Goal: Task Accomplishment & Management: Manage account settings

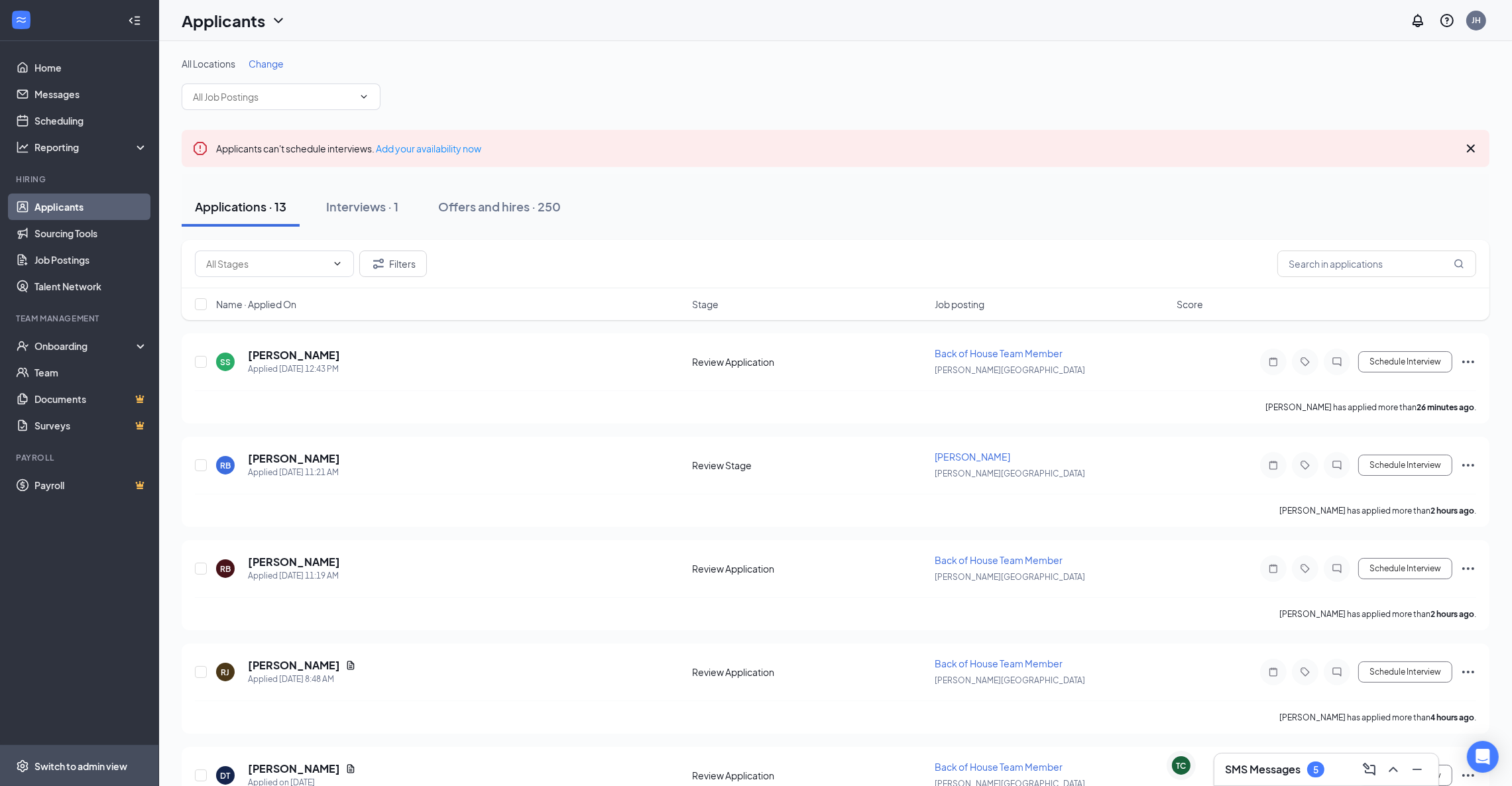
click at [58, 754] on span "Switch to admin view" at bounding box center [91, 765] width 113 height 40
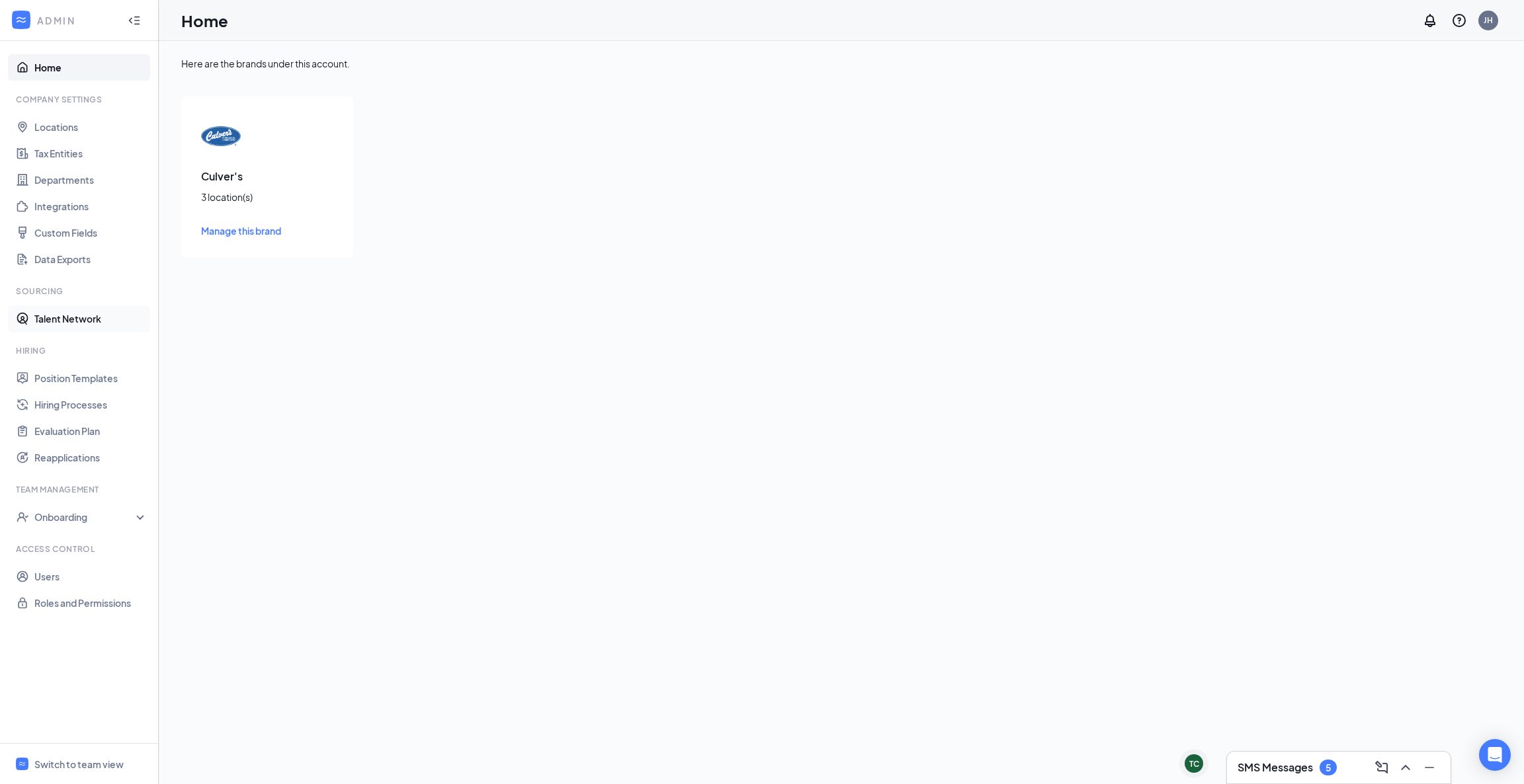
click at [89, 323] on link "Talent Network" at bounding box center [91, 319] width 113 height 27
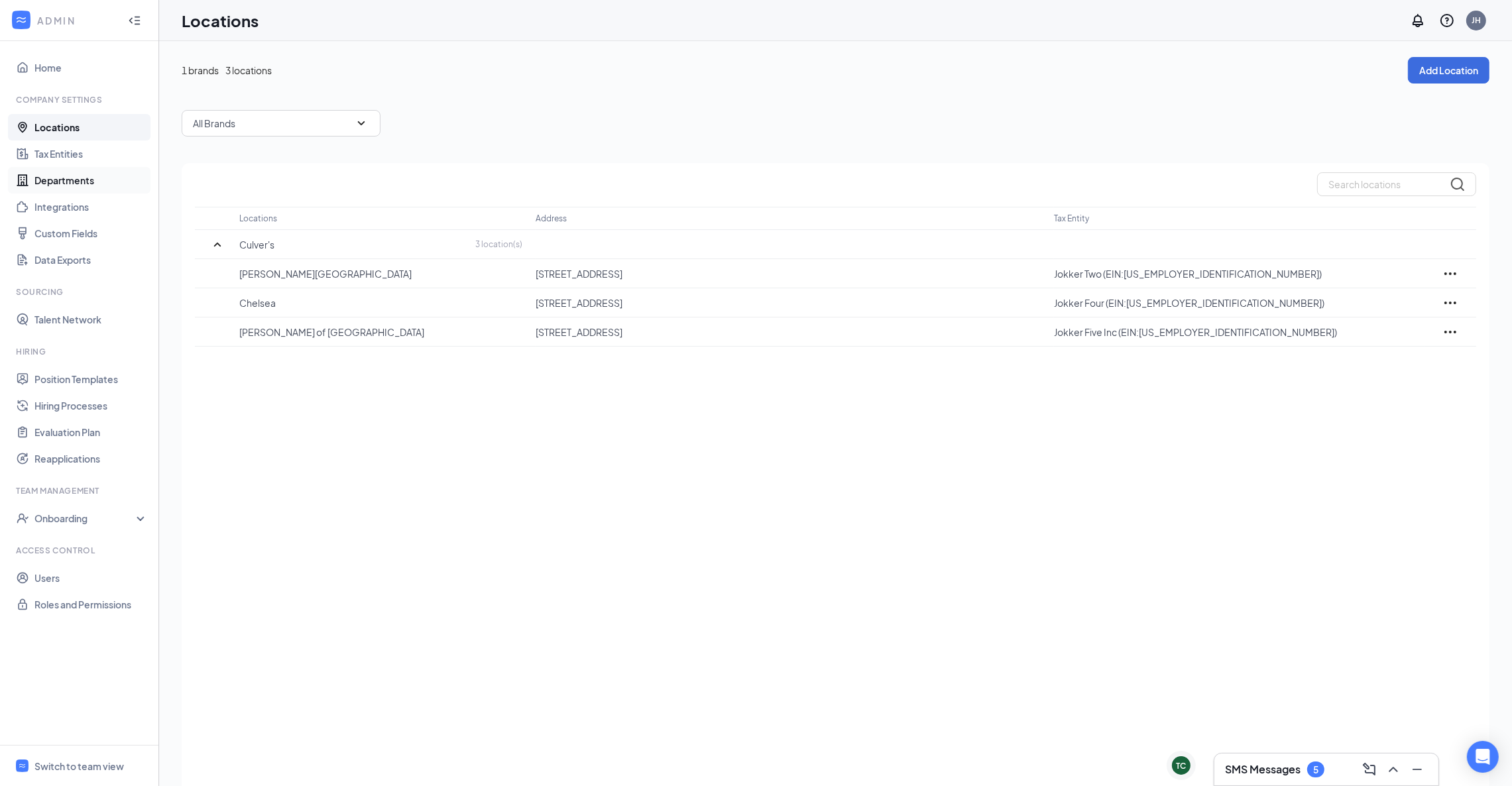
click at [92, 180] on link "Departments" at bounding box center [91, 180] width 113 height 27
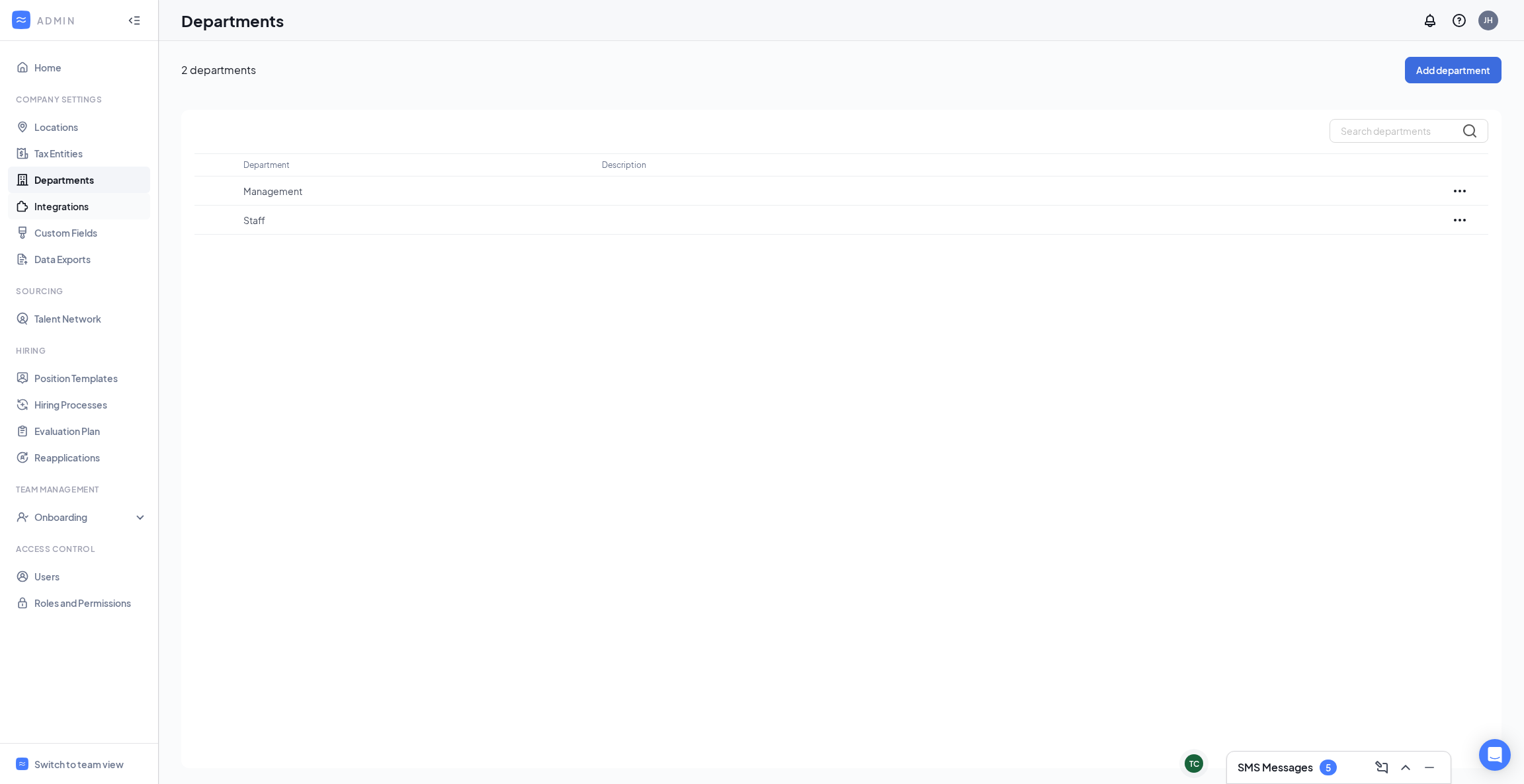
click at [93, 210] on link "Integrations" at bounding box center [91, 206] width 113 height 27
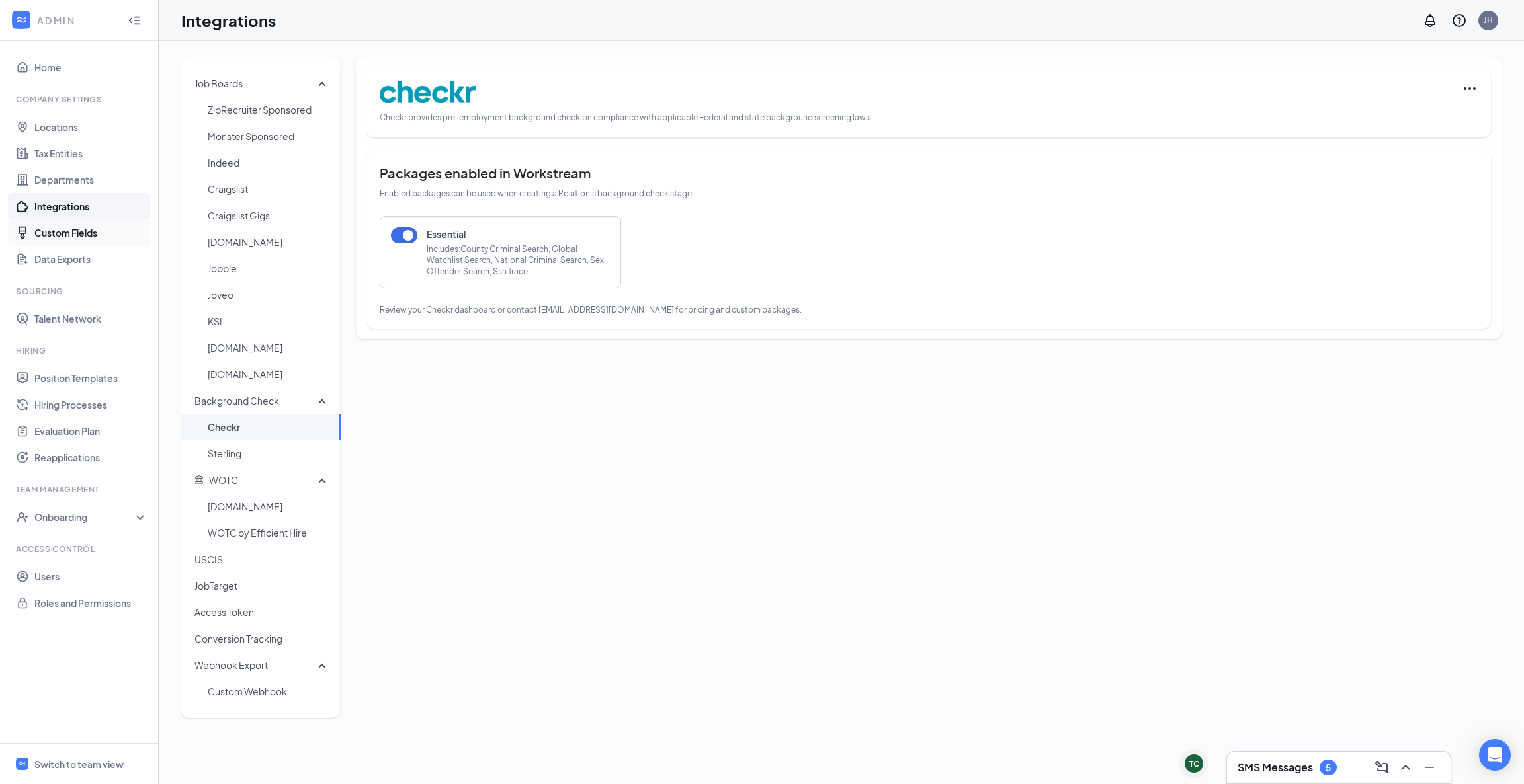
click at [92, 232] on link "Custom Fields" at bounding box center [91, 233] width 113 height 27
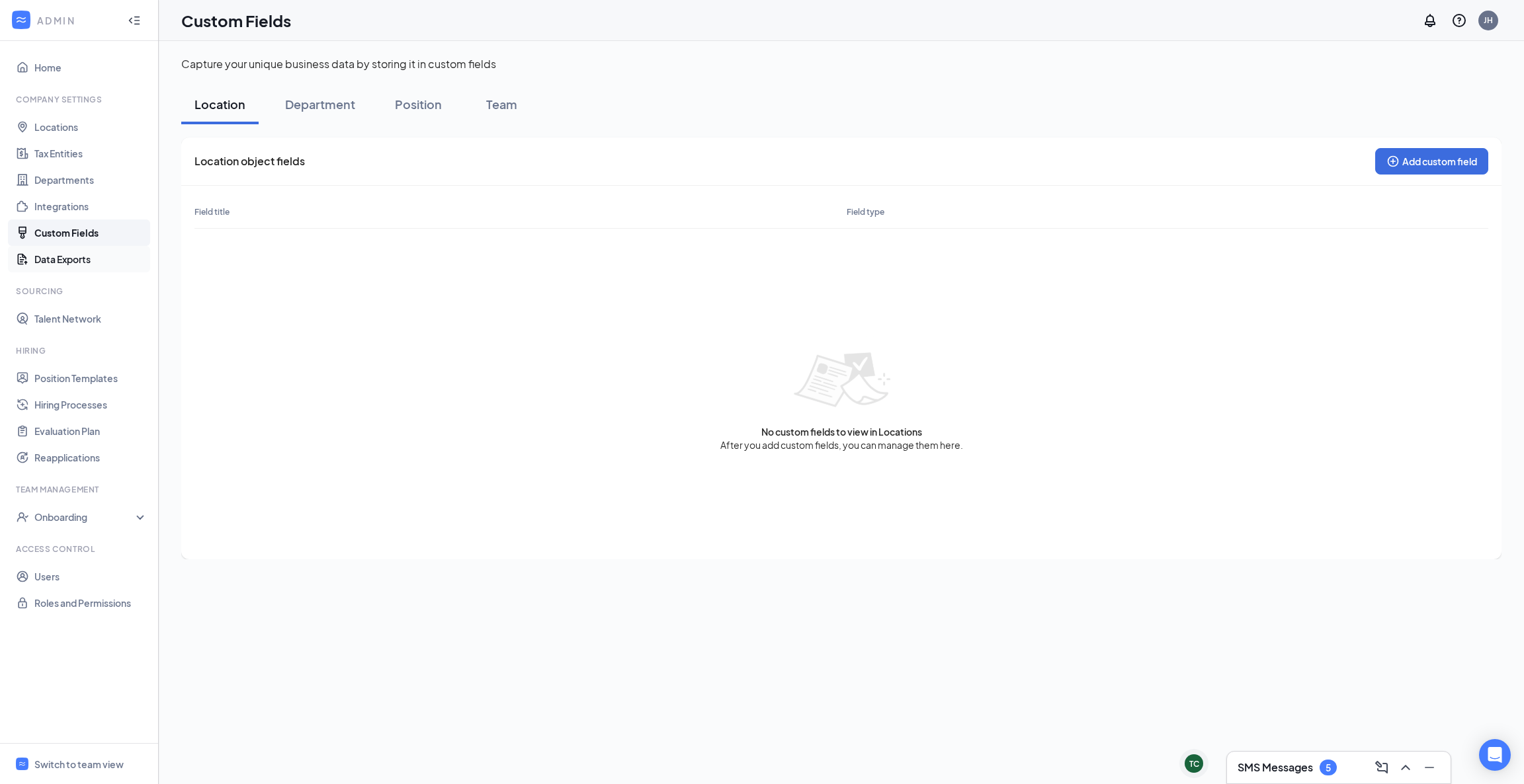
click at [92, 259] on link "Data Exports" at bounding box center [91, 259] width 113 height 27
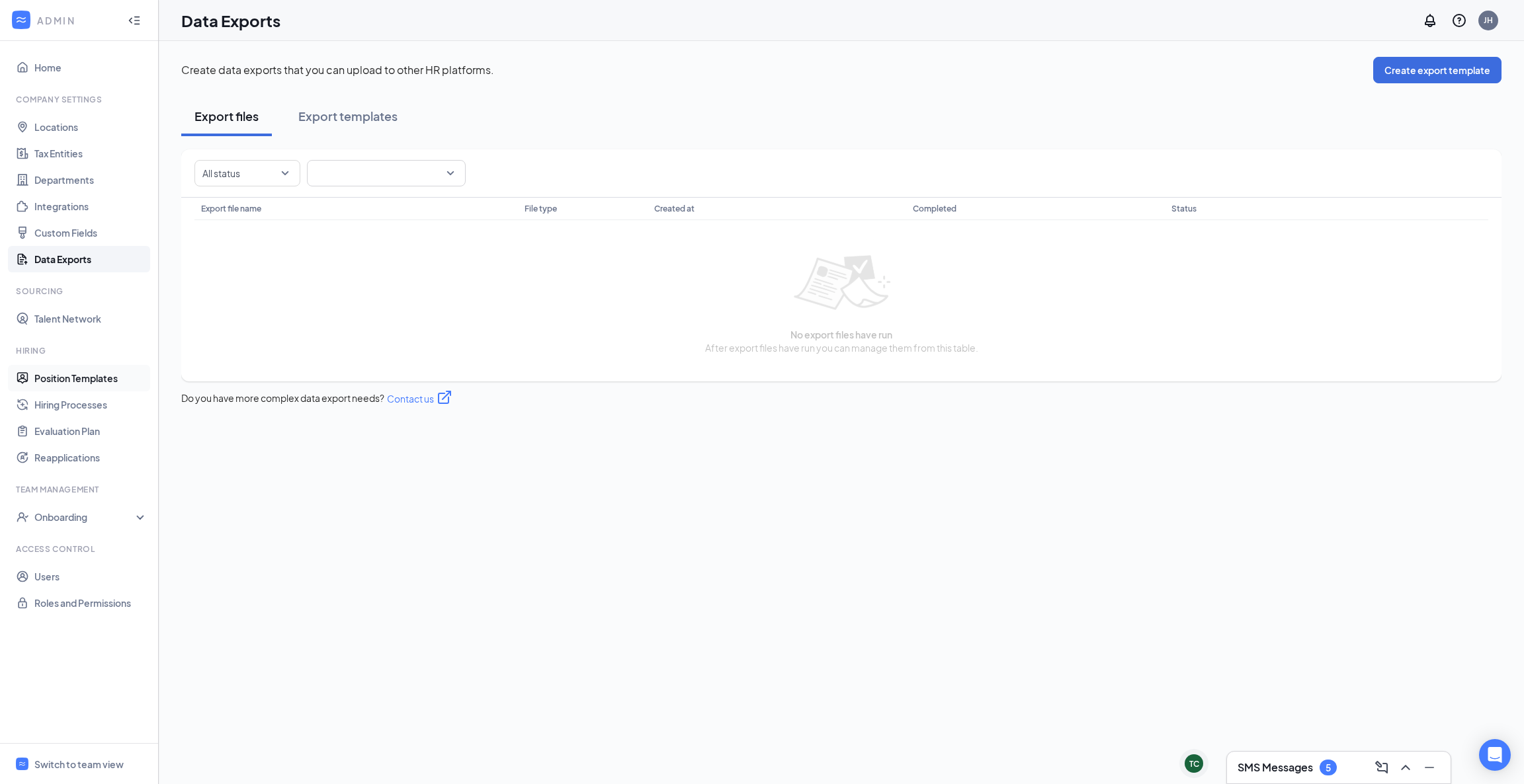
click at [102, 371] on link "Position Templates" at bounding box center [91, 378] width 113 height 27
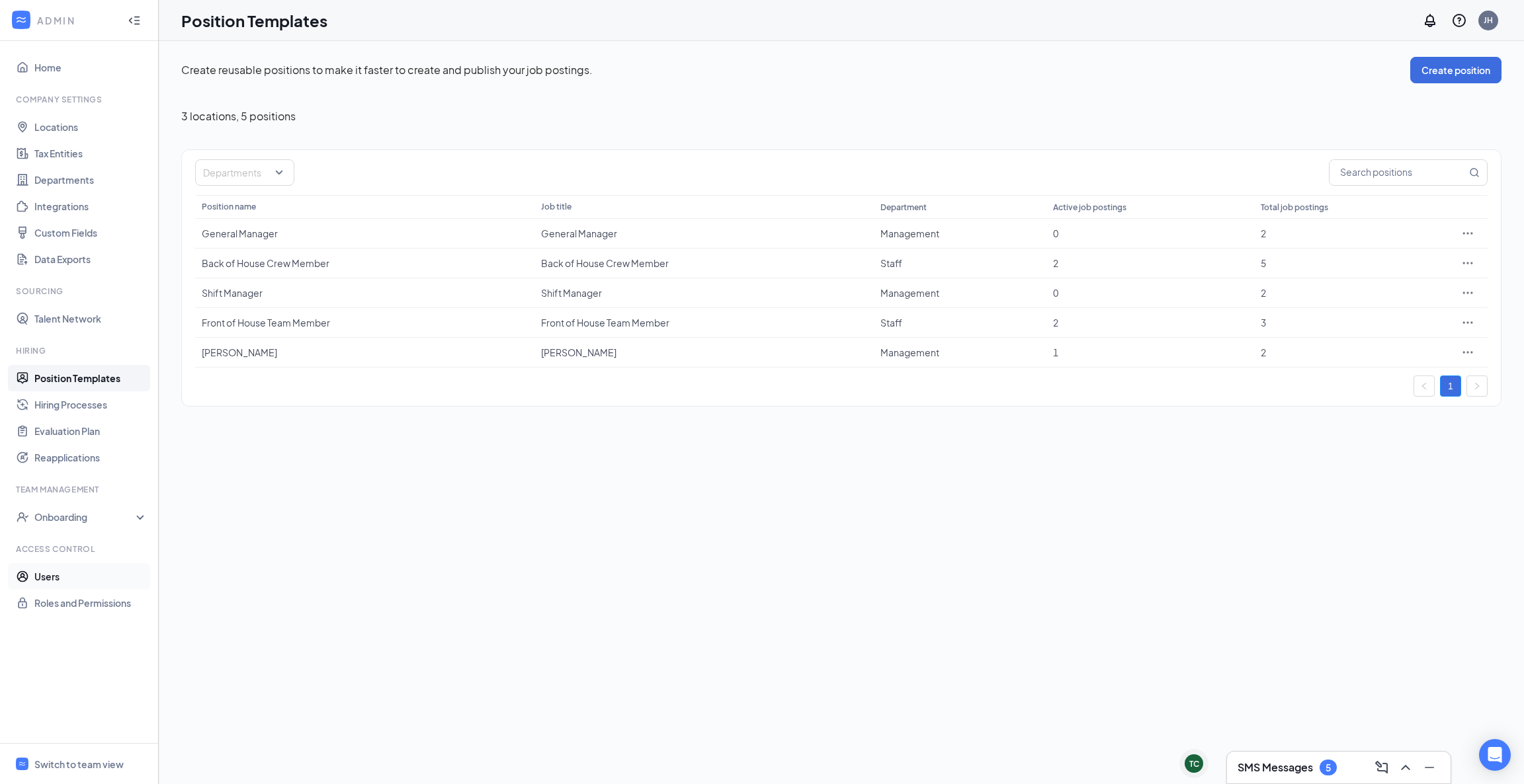
click at [58, 572] on link "Users" at bounding box center [91, 577] width 113 height 27
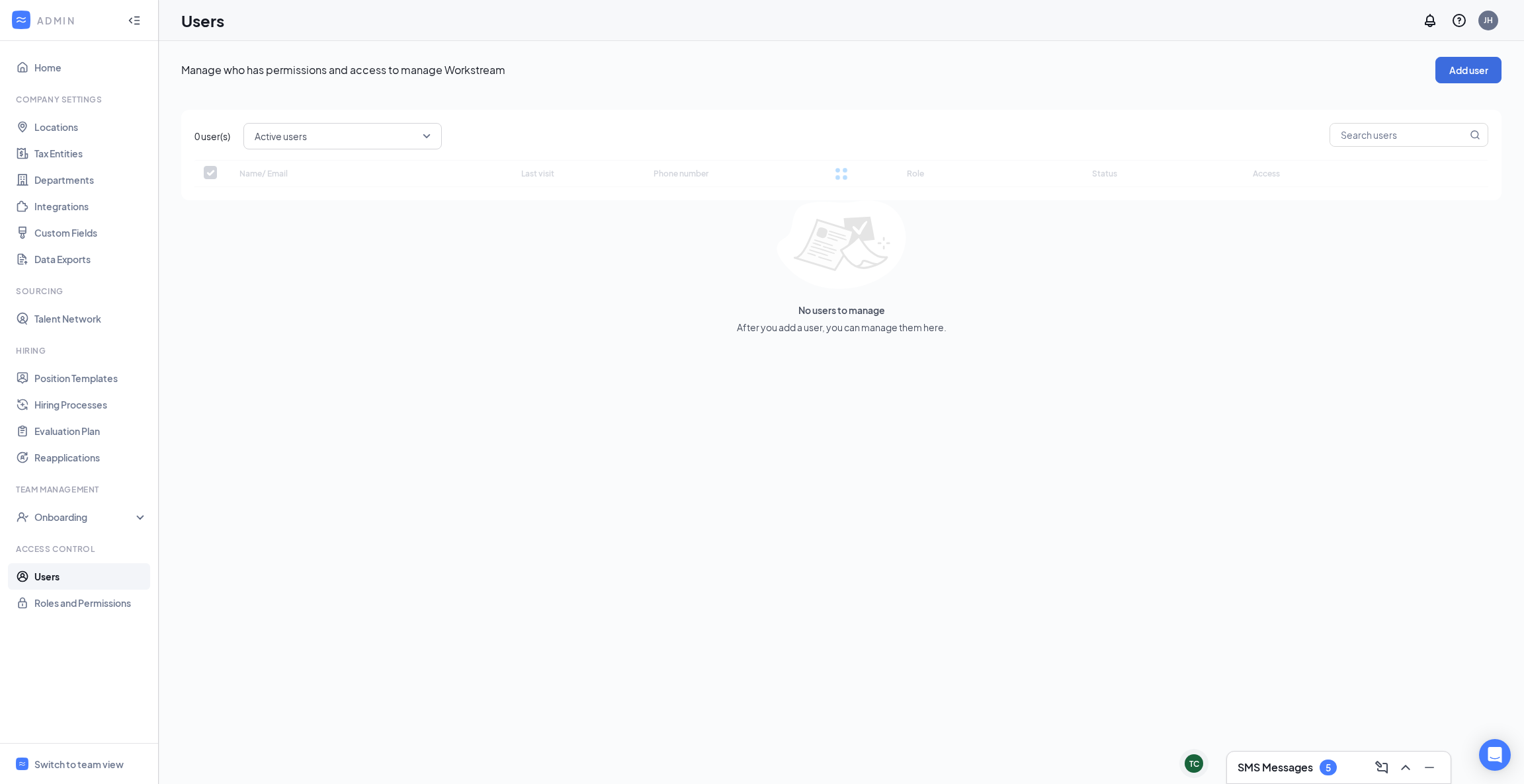
checkbox input "false"
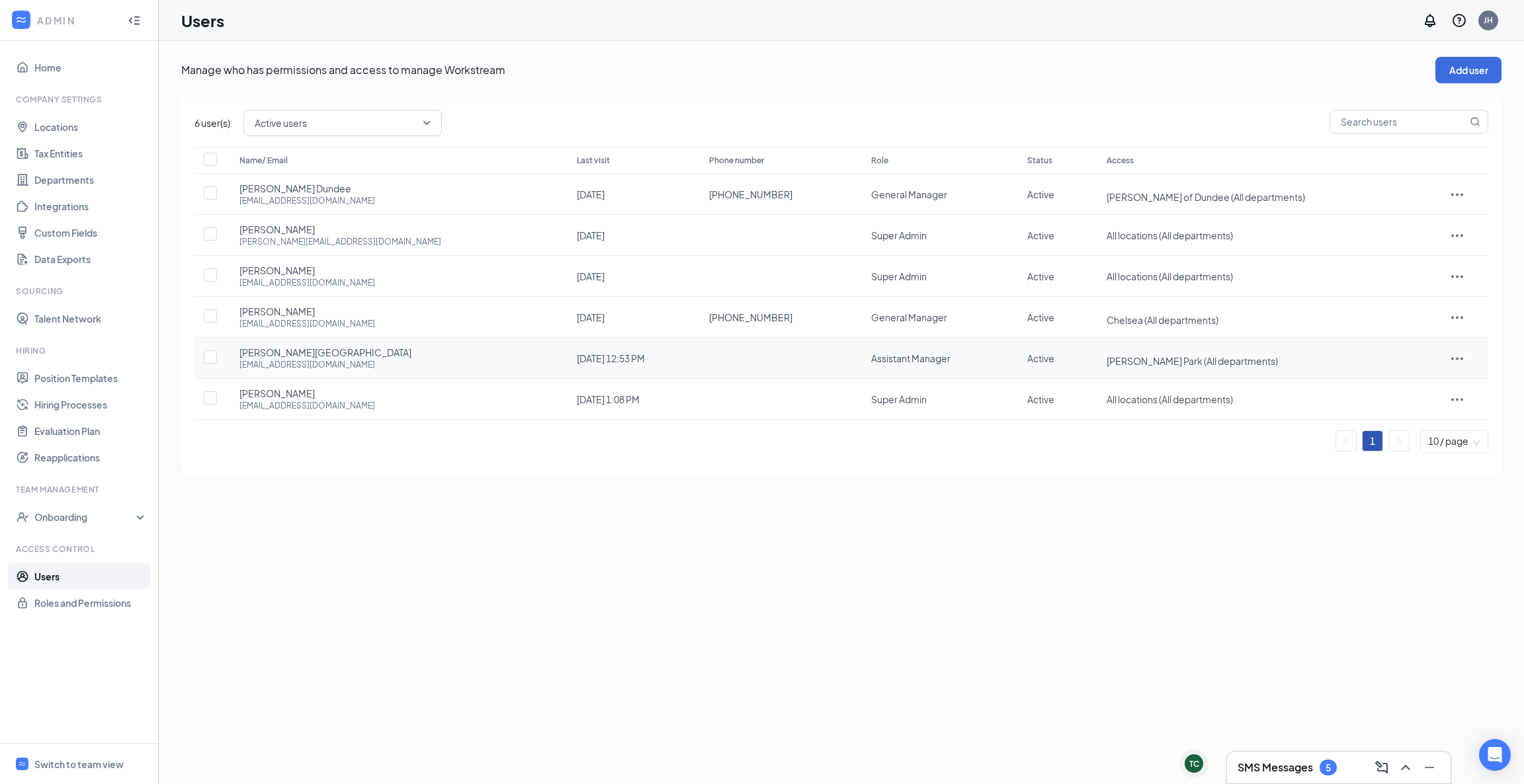
click at [1454, 355] on icon "ActionsIcon" at bounding box center [1457, 359] width 16 height 16
click at [1419, 384] on span "Edit user" at bounding box center [1401, 385] width 38 height 12
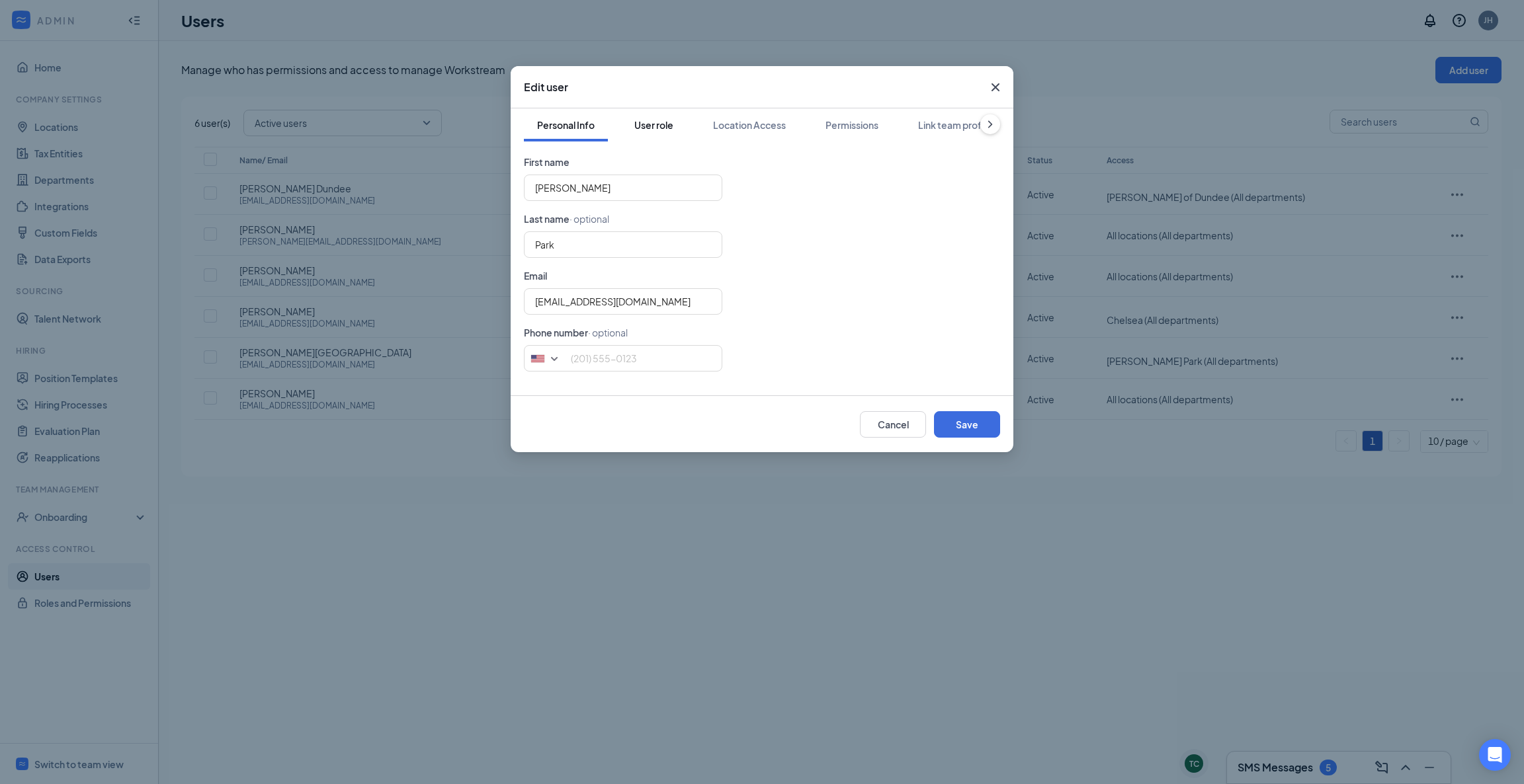
click at [644, 129] on div "User role" at bounding box center [654, 124] width 39 height 13
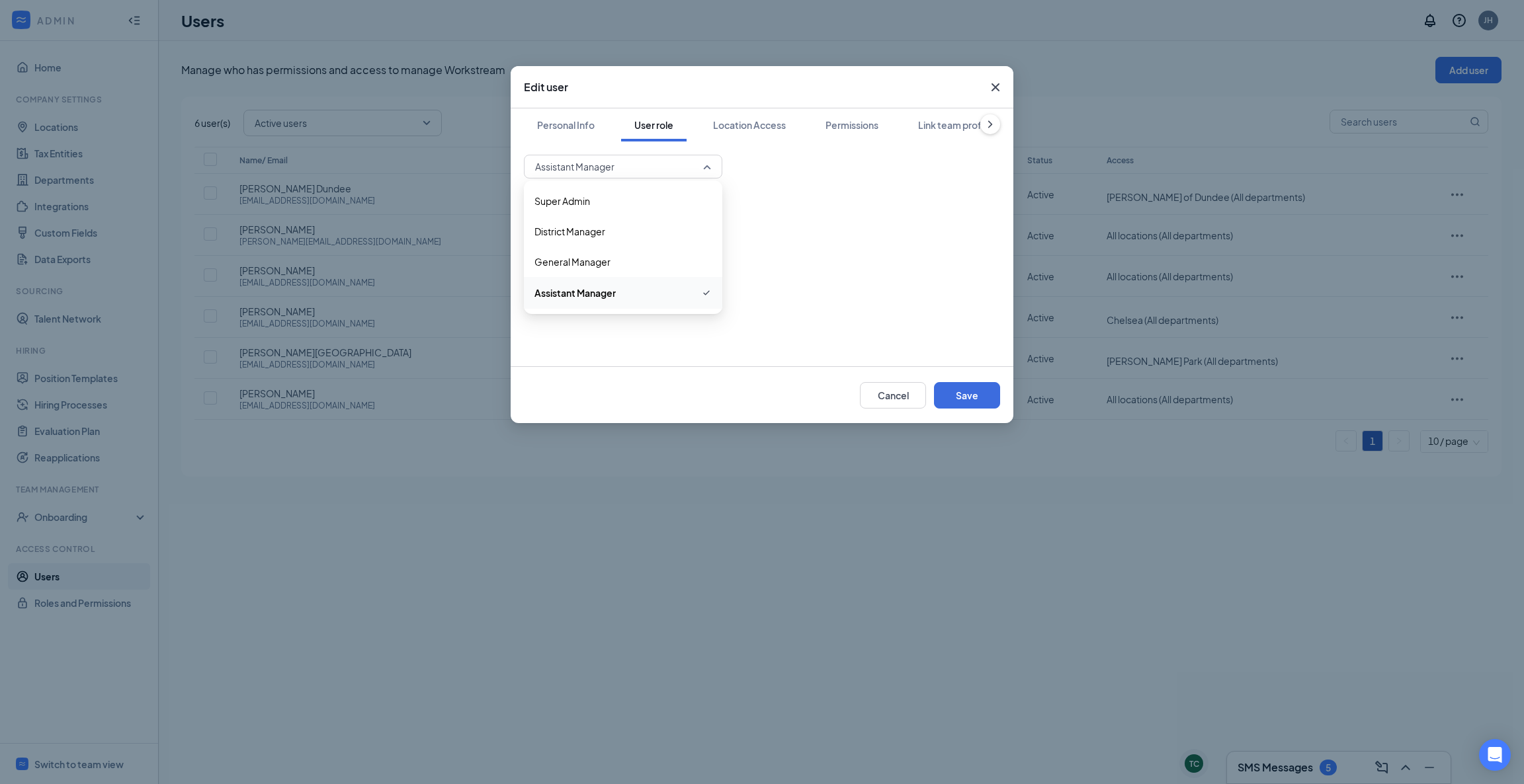
click at [717, 164] on div "Assistant Manager" at bounding box center [623, 166] width 199 height 24
click at [680, 252] on div "General Manager" at bounding box center [623, 262] width 199 height 31
click at [757, 126] on div "Location Access" at bounding box center [749, 124] width 73 height 13
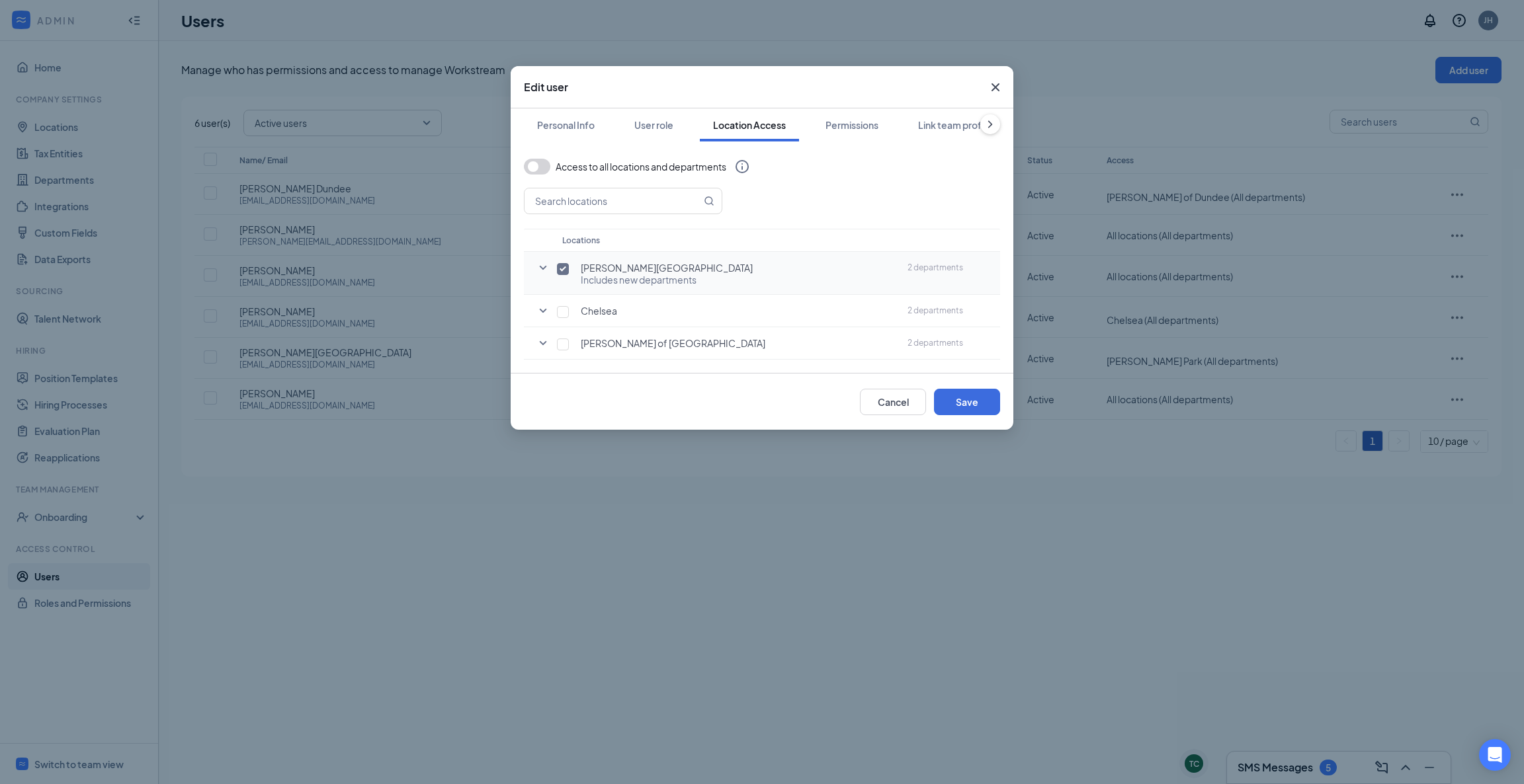
click at [807, 273] on div "[PERSON_NAME][GEOGRAPHIC_DATA]" at bounding box center [730, 267] width 332 height 13
click at [542, 271] on icon "SmallChevronDown" at bounding box center [543, 268] width 16 height 16
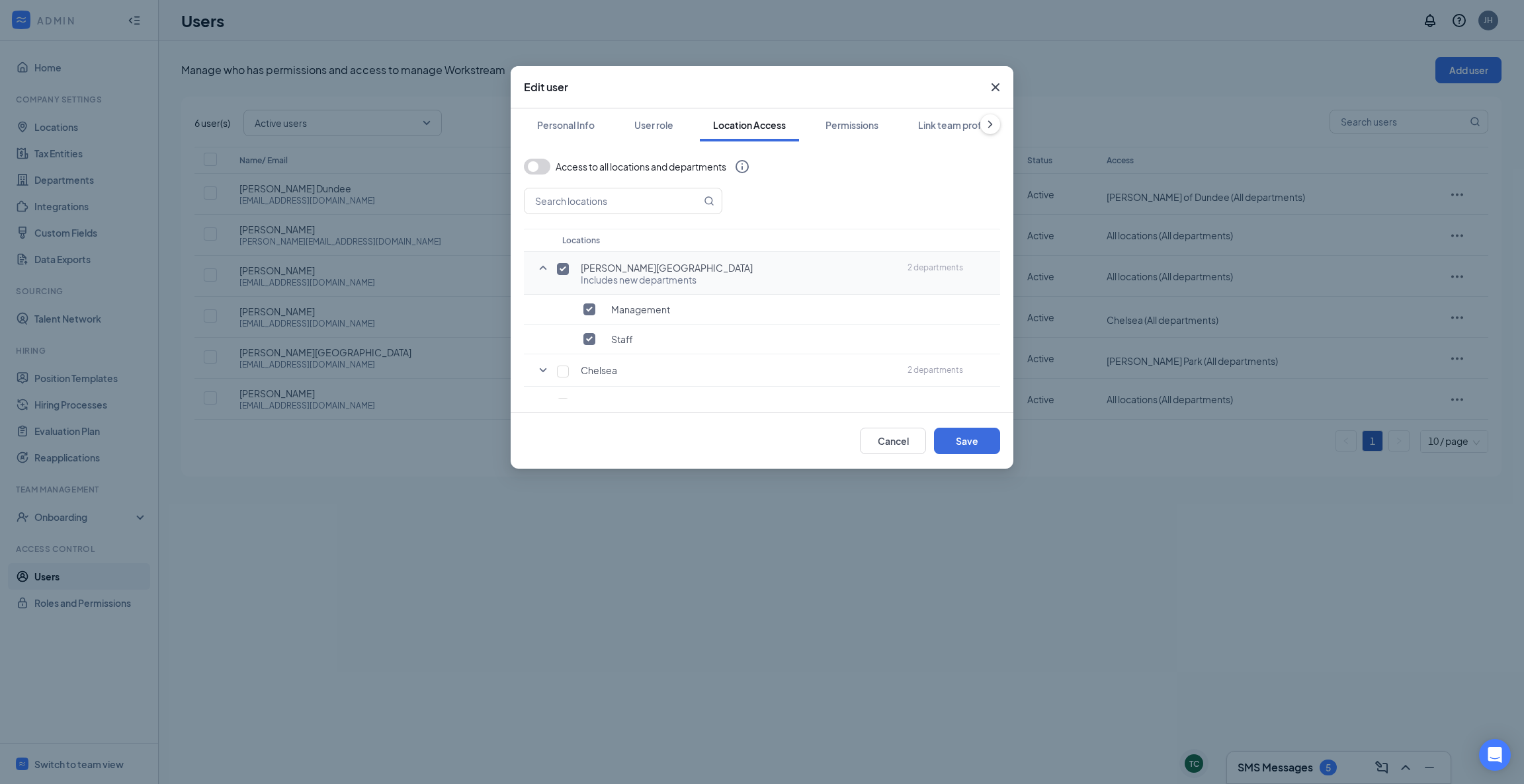
click at [542, 271] on icon "SmallChevronUp" at bounding box center [543, 268] width 16 height 16
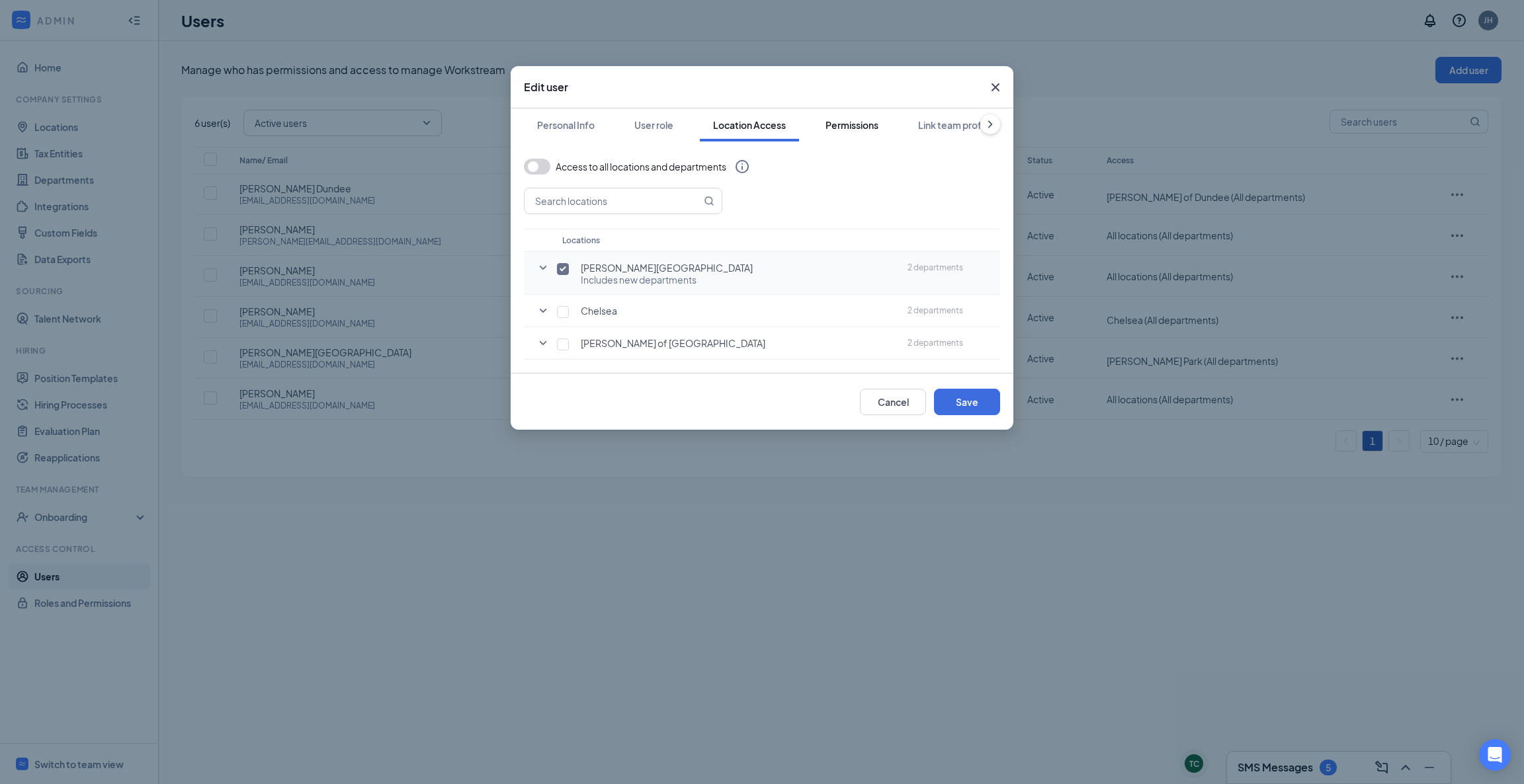
click at [859, 121] on div "Permissions" at bounding box center [851, 124] width 53 height 13
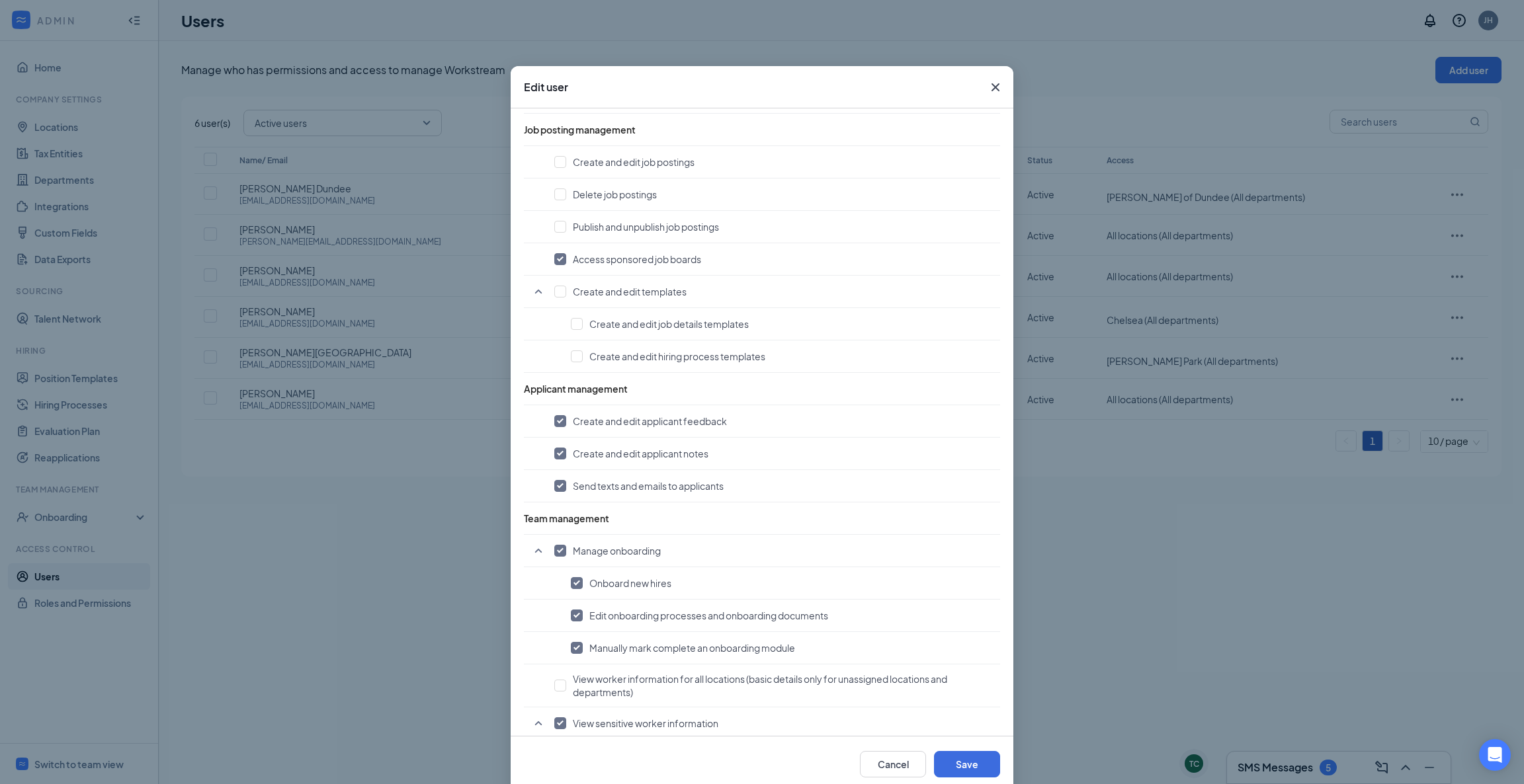
scroll to position [529, 0]
click at [554, 158] on input "checkbox" at bounding box center [560, 159] width 12 height 12
checkbox input "true"
click at [554, 187] on label at bounding box center [560, 192] width 12 height 13
click at [554, 187] on input "checkbox" at bounding box center [560, 192] width 12 height 12
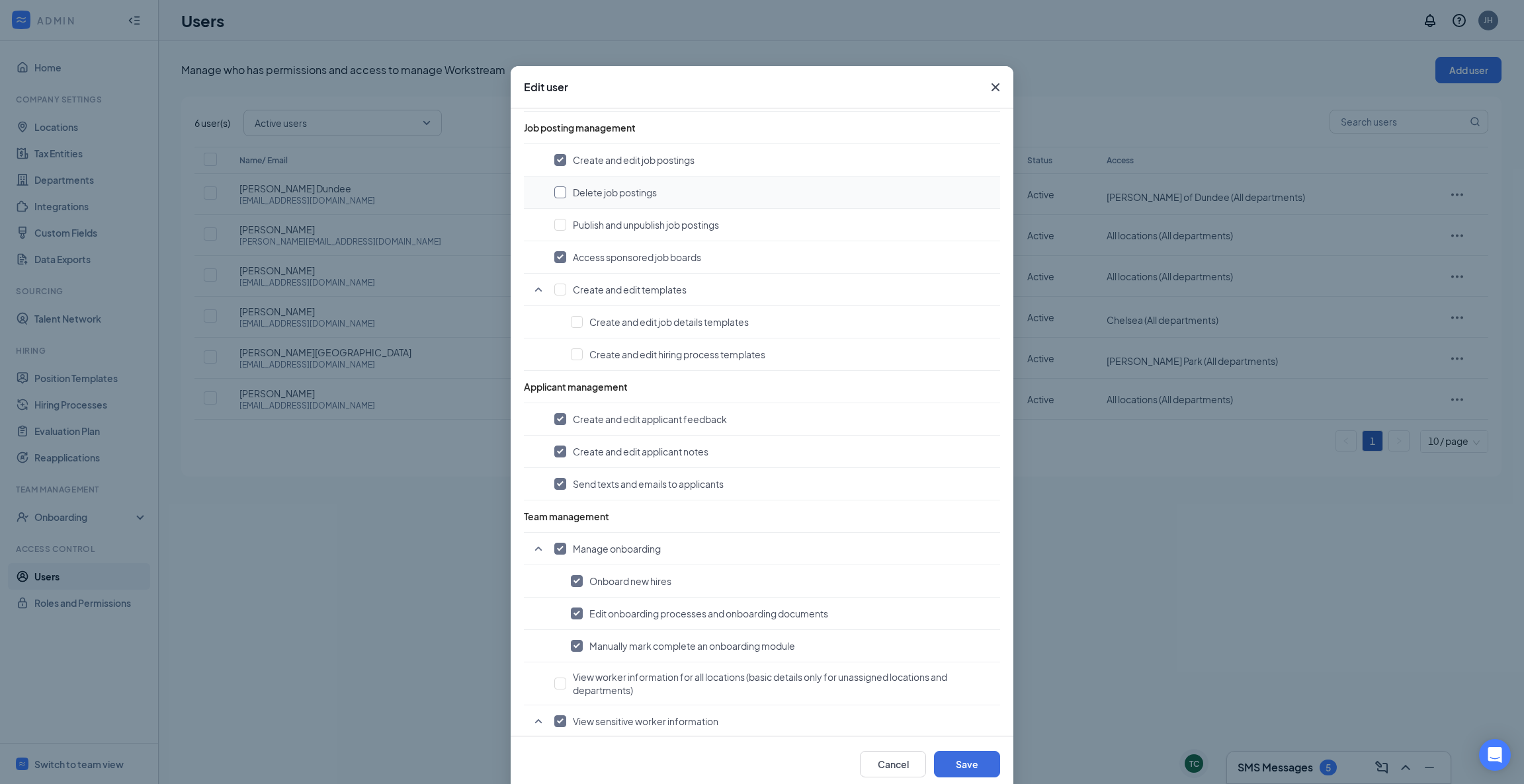
click at [554, 194] on input "checkbox" at bounding box center [560, 192] width 12 height 12
checkbox input "true"
click at [554, 228] on input "checkbox" at bounding box center [560, 225] width 12 height 12
checkbox input "true"
click at [554, 292] on input "checkbox" at bounding box center [560, 289] width 12 height 12
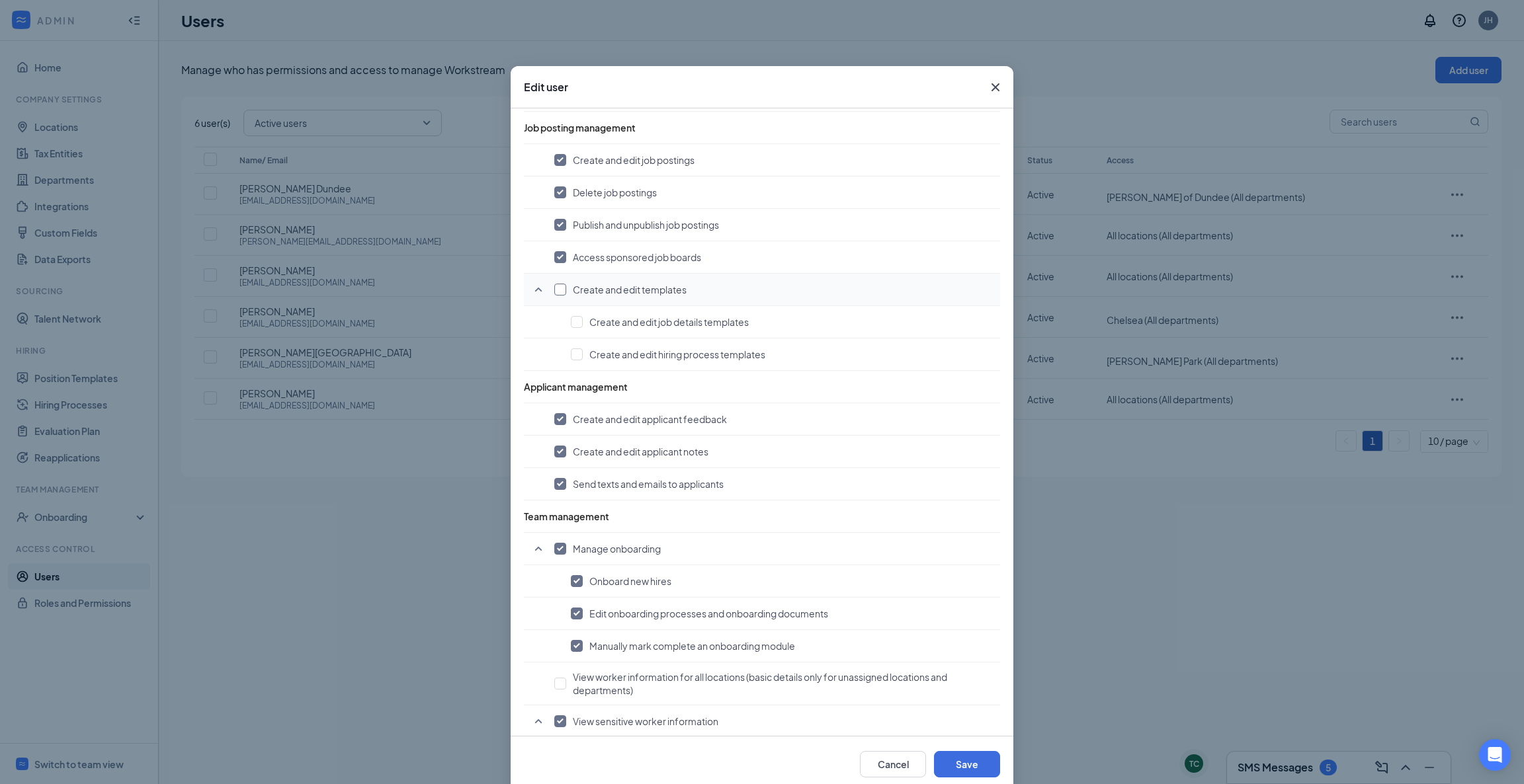
checkbox input "true"
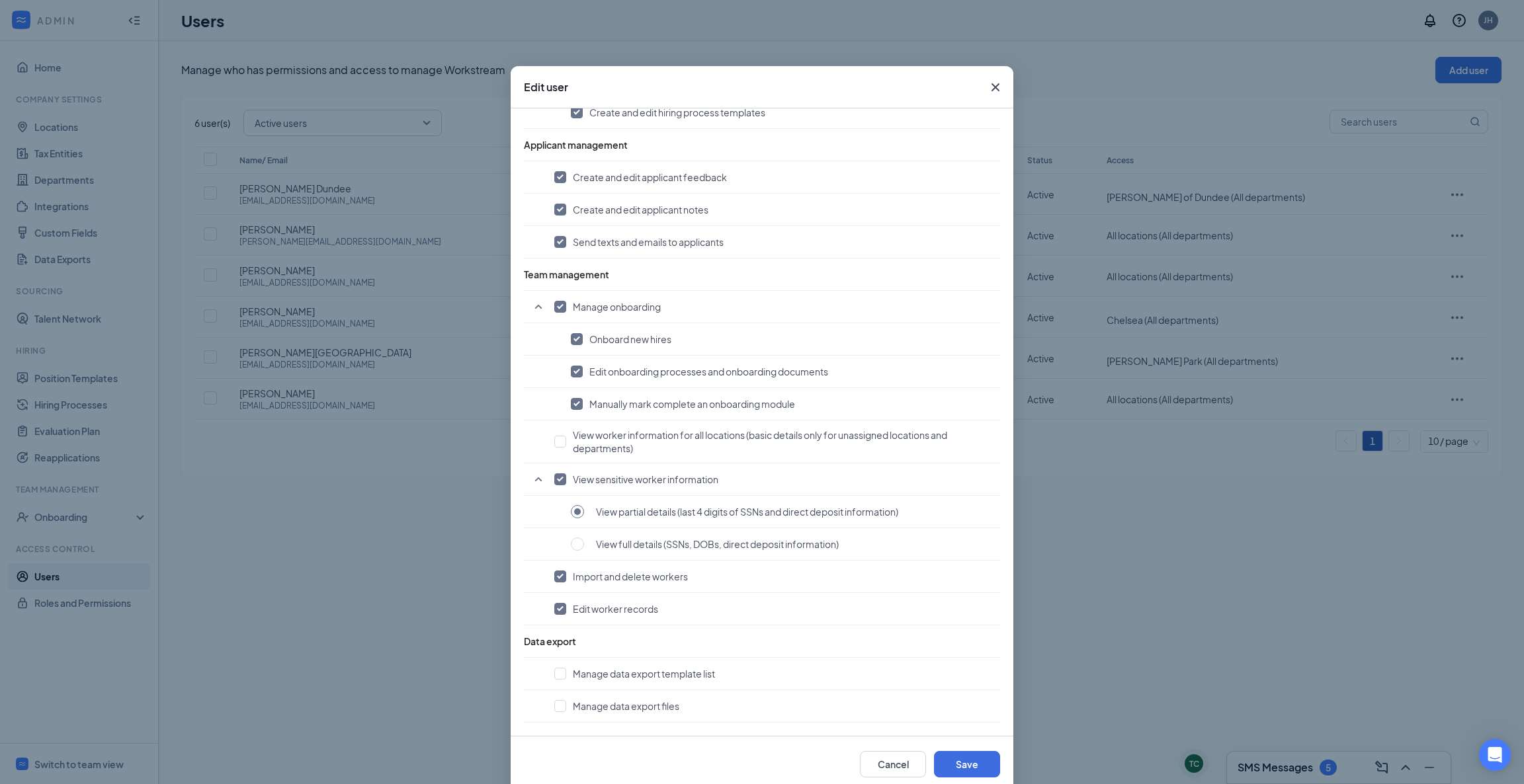
scroll to position [775, 0]
click at [967, 767] on button "Save" at bounding box center [967, 764] width 66 height 27
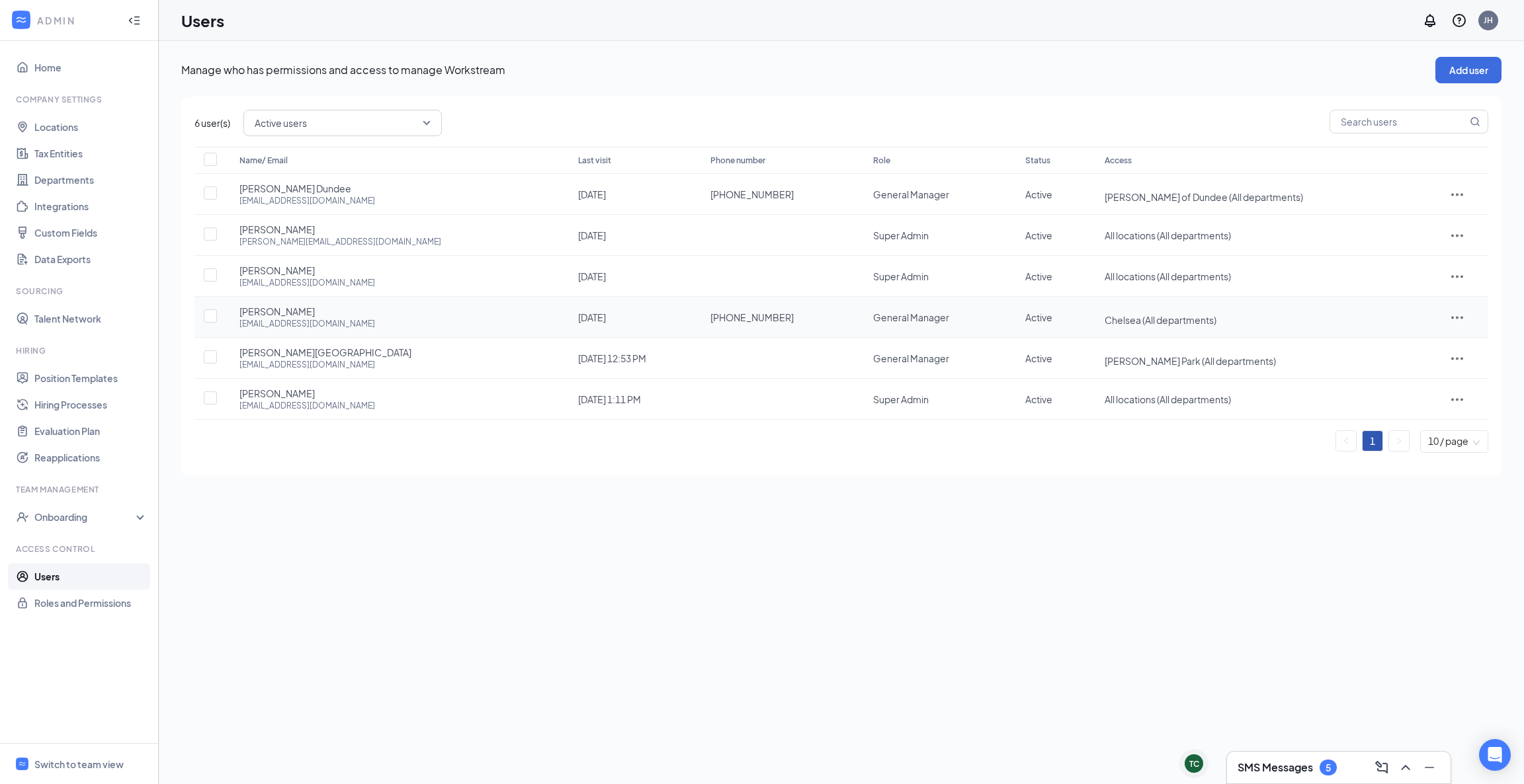
click at [1451, 318] on icon "ActionsIcon" at bounding box center [1457, 318] width 16 height 16
click at [1404, 347] on span "Edit user" at bounding box center [1401, 344] width 38 height 12
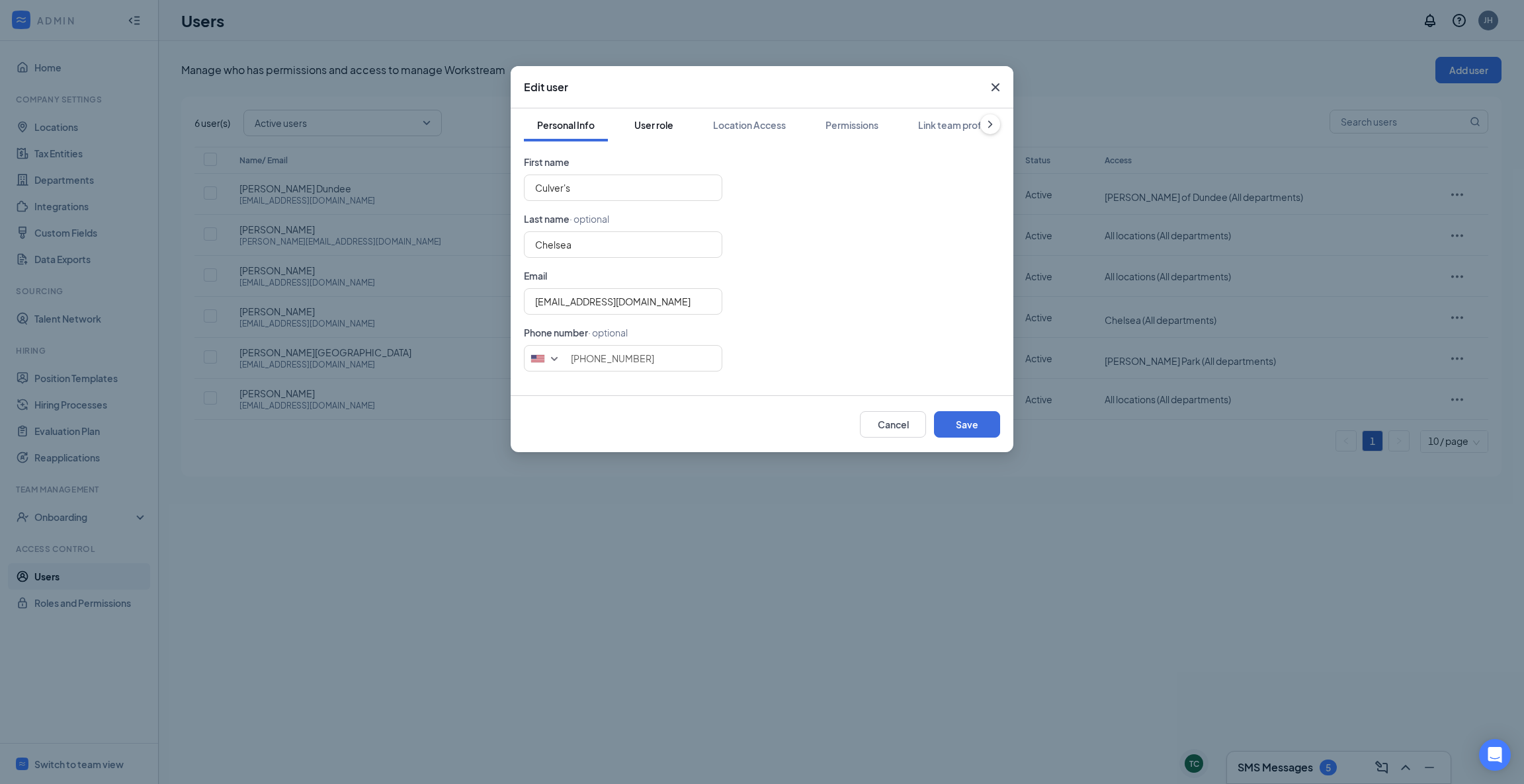
click at [651, 125] on div "User role" at bounding box center [654, 124] width 39 height 13
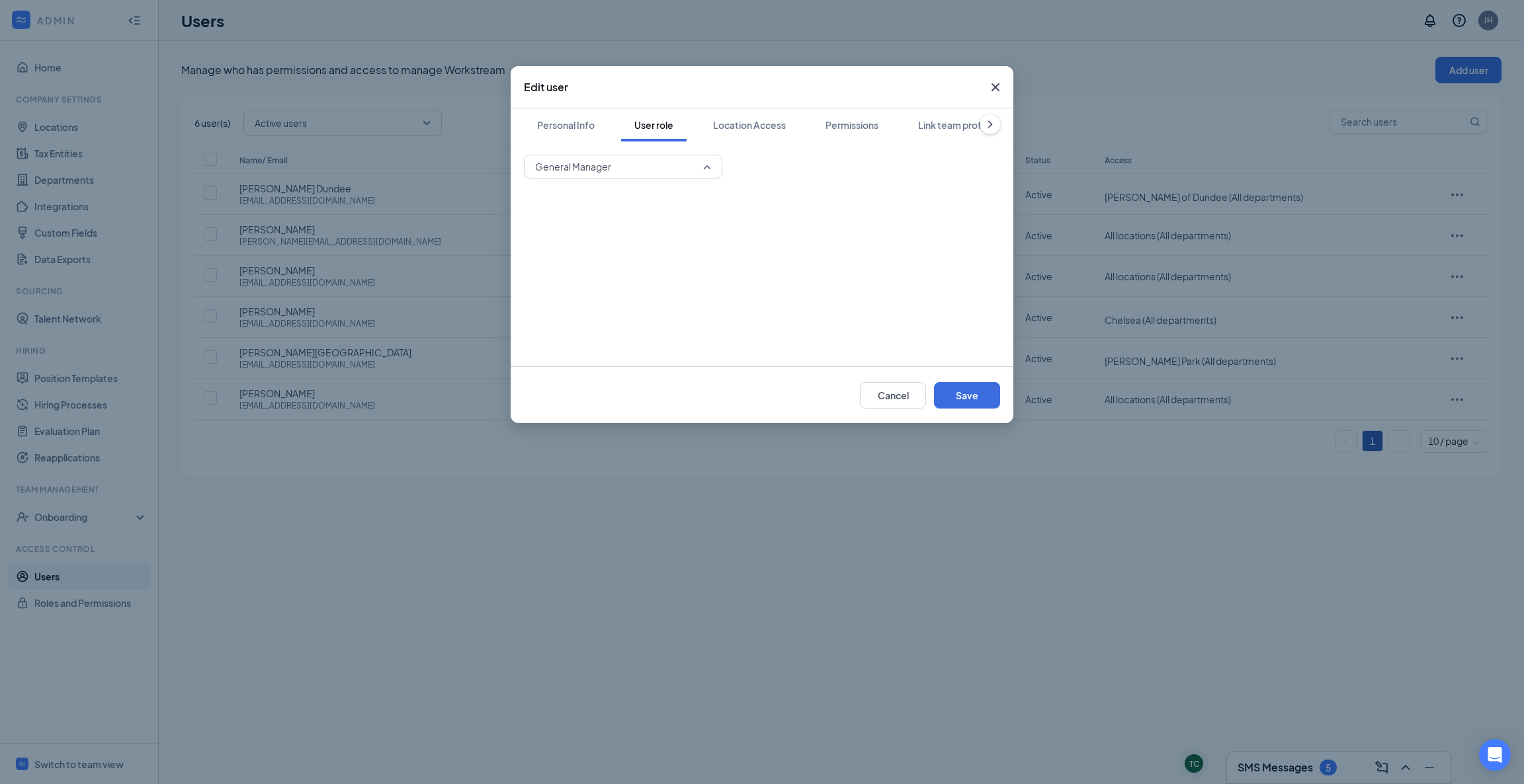
click at [709, 164] on span "General Manager" at bounding box center [623, 166] width 176 height 20
click at [770, 130] on div "Location Access" at bounding box center [749, 124] width 73 height 13
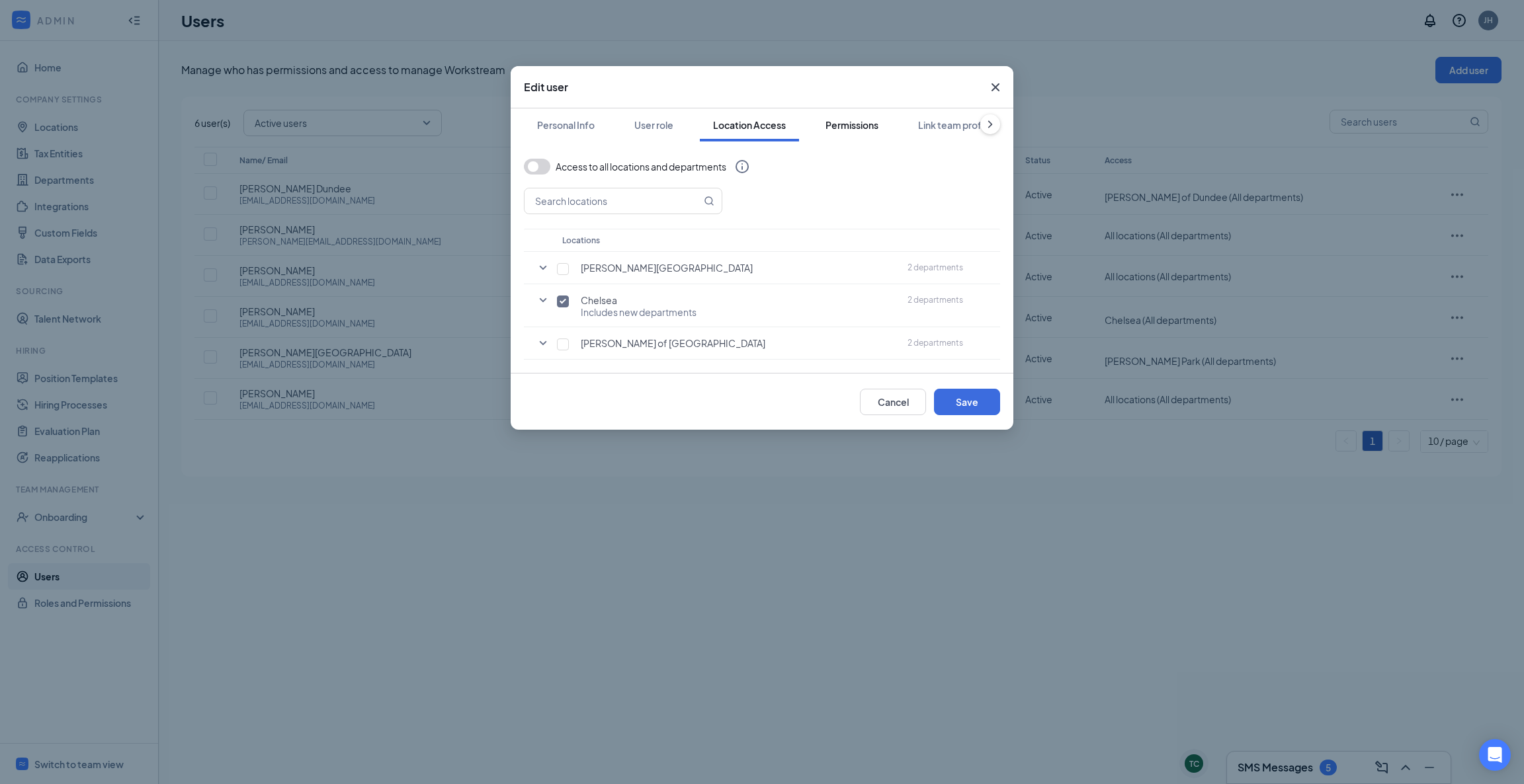
click at [850, 127] on div "Permissions" at bounding box center [851, 124] width 53 height 13
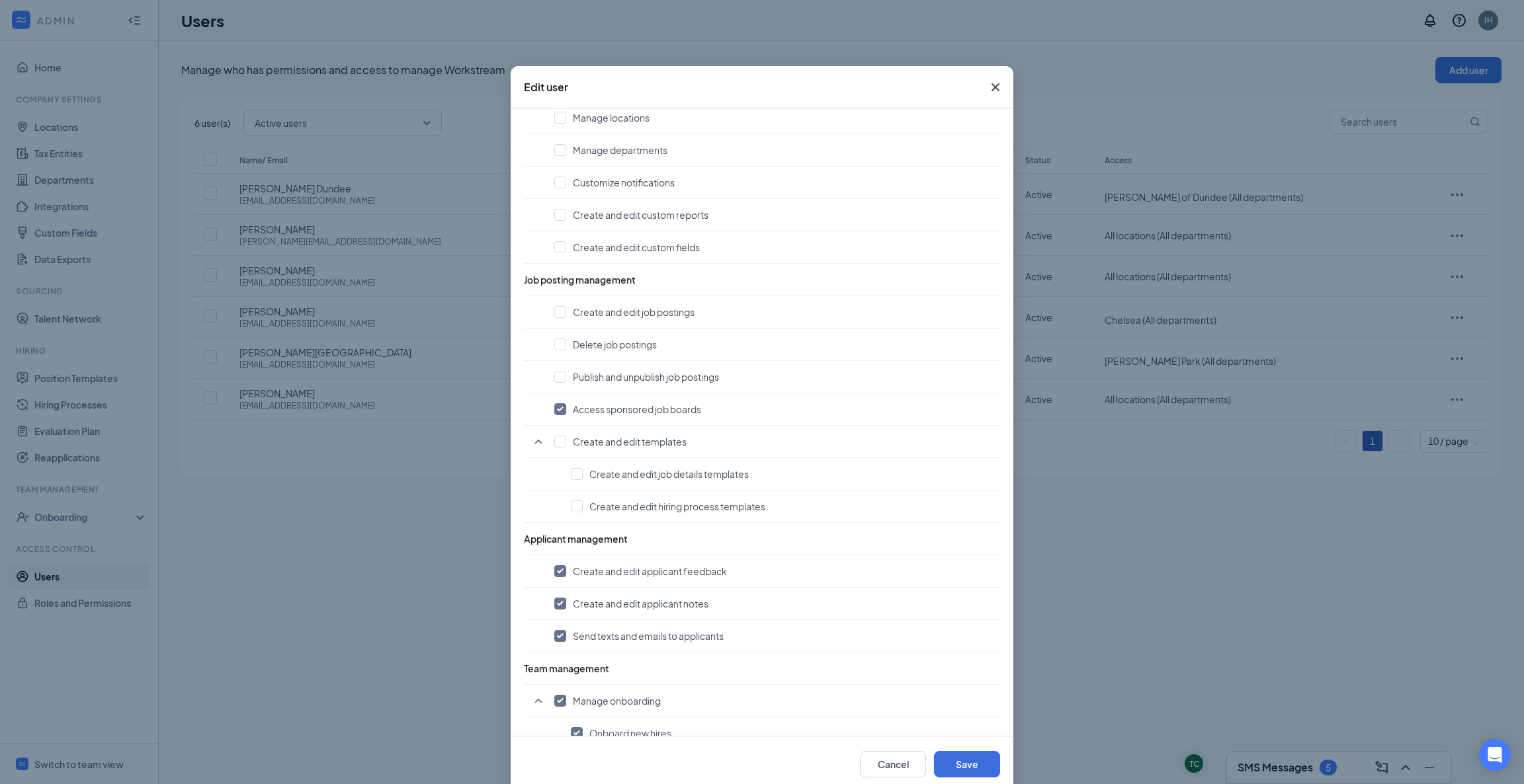
scroll to position [392, 0]
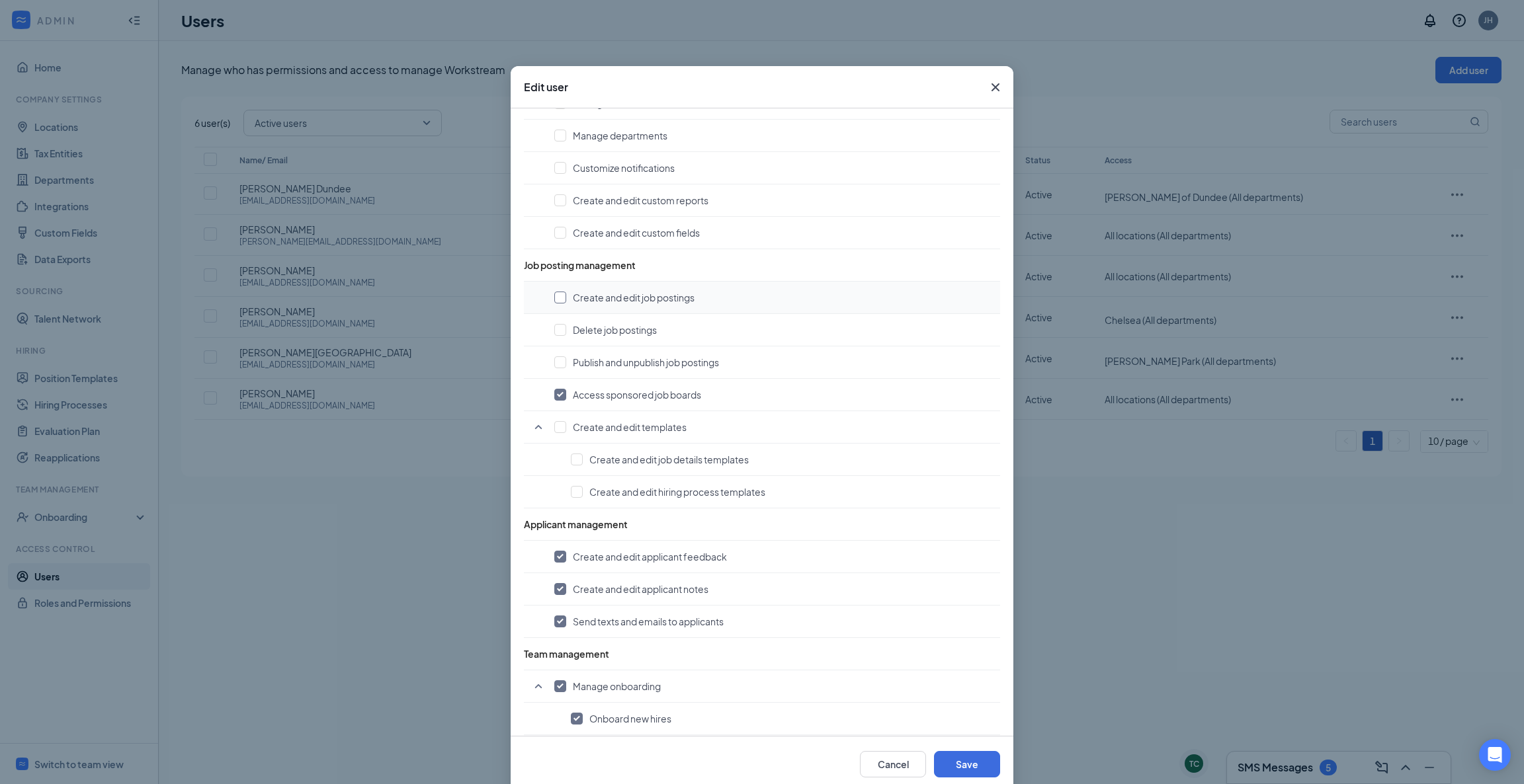
click at [554, 303] on input "checkbox" at bounding box center [560, 297] width 12 height 12
checkbox input "true"
click at [554, 336] on input "checkbox" at bounding box center [560, 329] width 12 height 12
checkbox input "true"
click at [554, 359] on input "checkbox" at bounding box center [560, 362] width 12 height 12
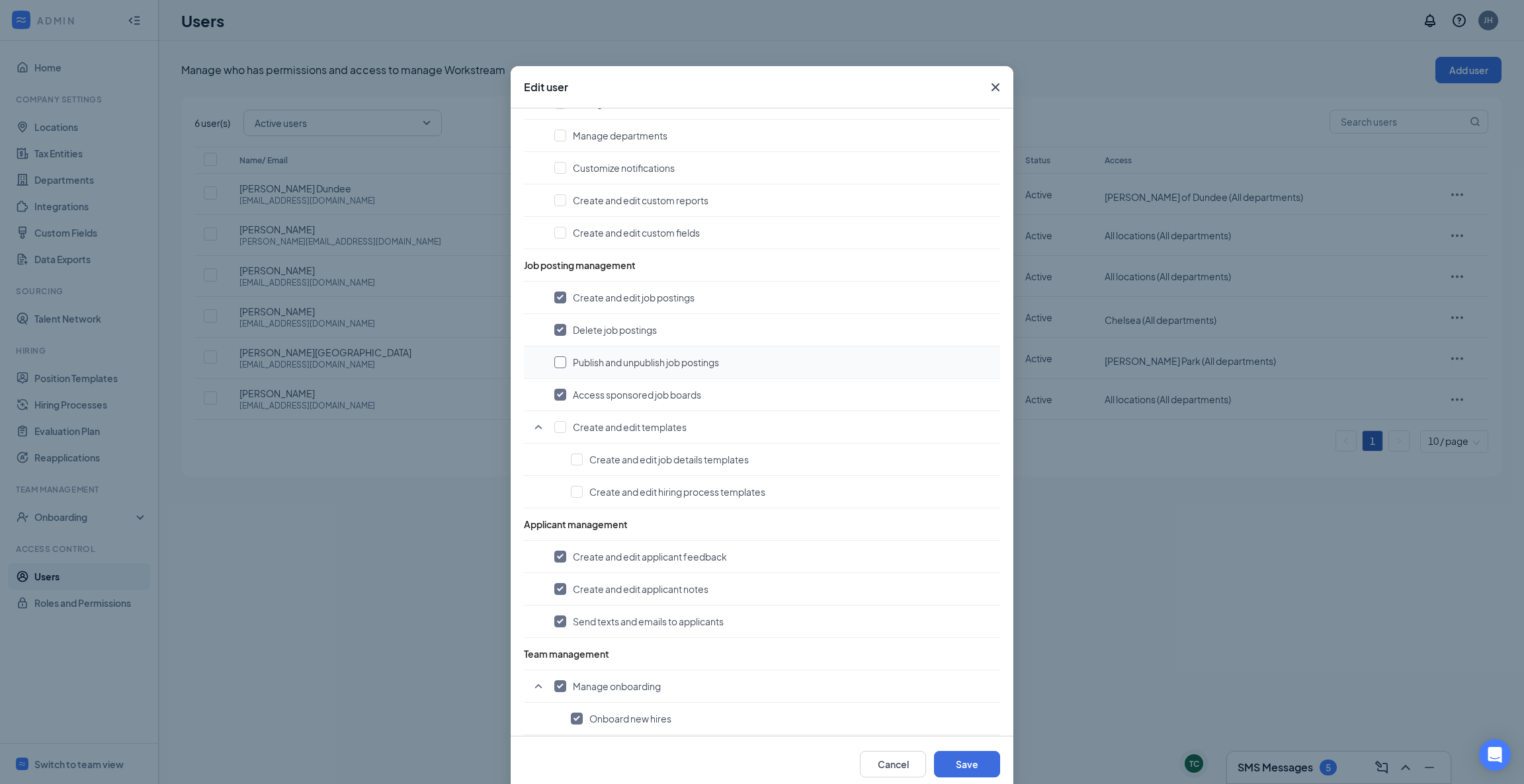
checkbox input "true"
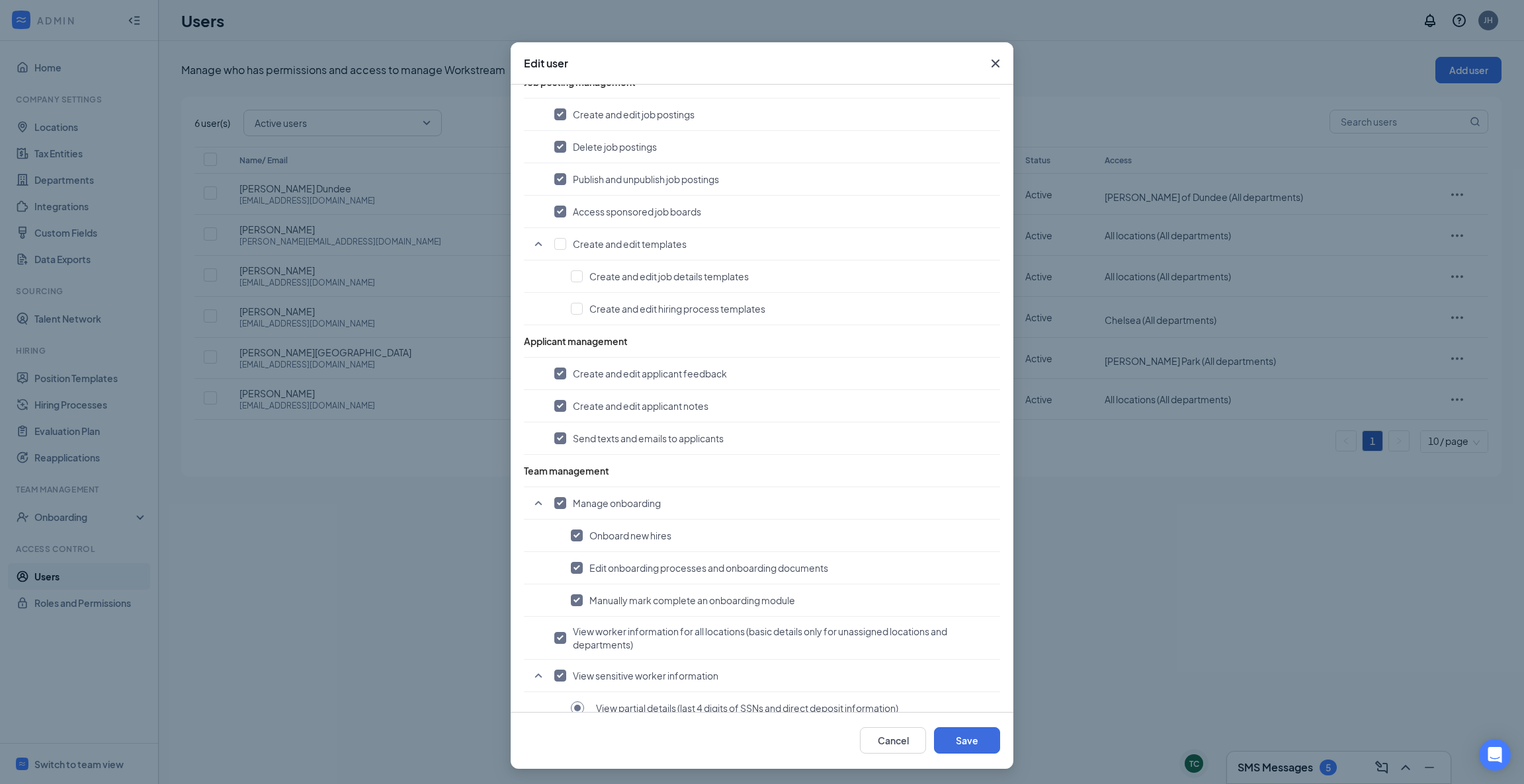
scroll to position [24, 0]
click at [554, 245] on input "checkbox" at bounding box center [560, 243] width 12 height 12
checkbox input "true"
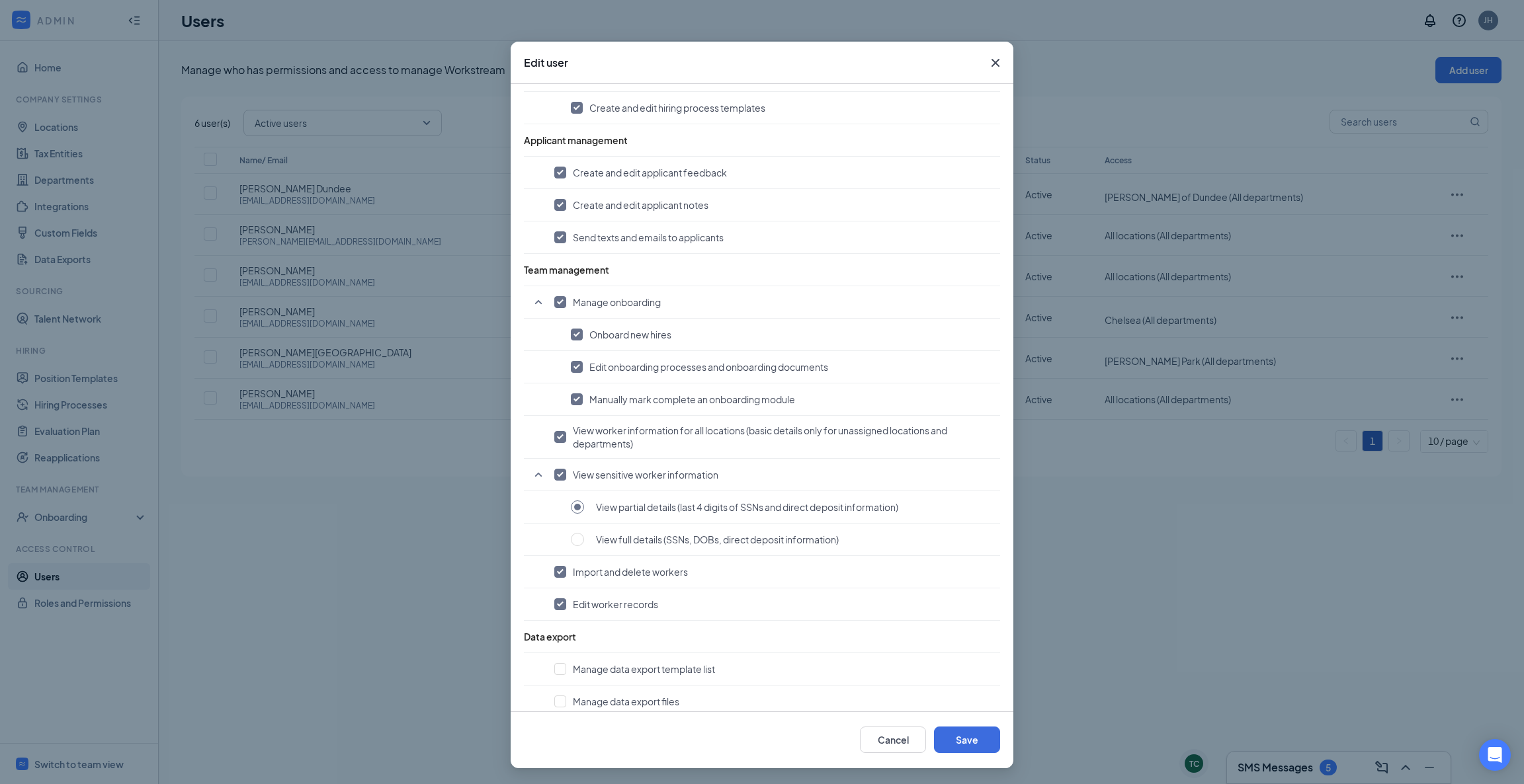
scroll to position [775, 0]
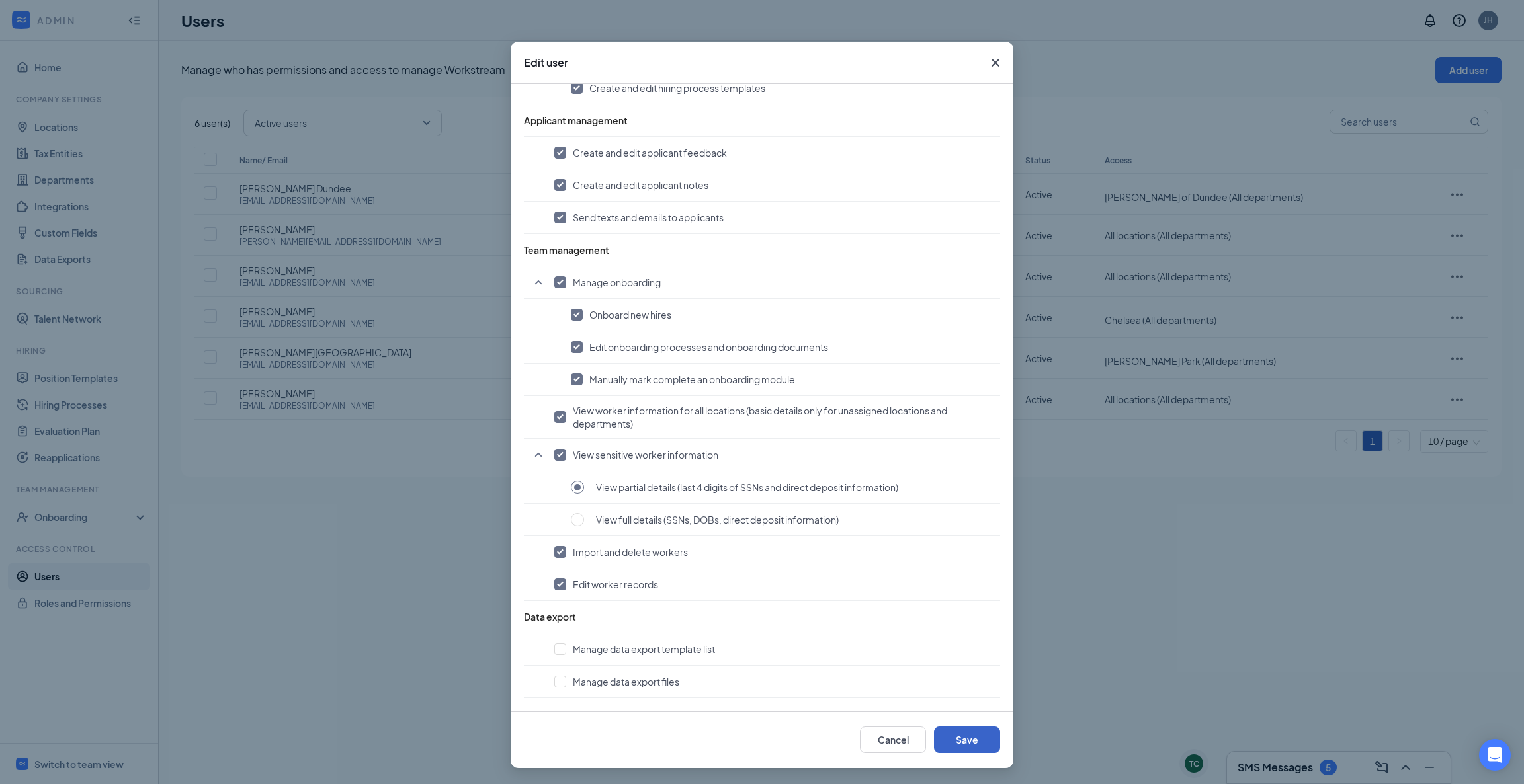
click at [967, 737] on button "Save" at bounding box center [967, 740] width 66 height 27
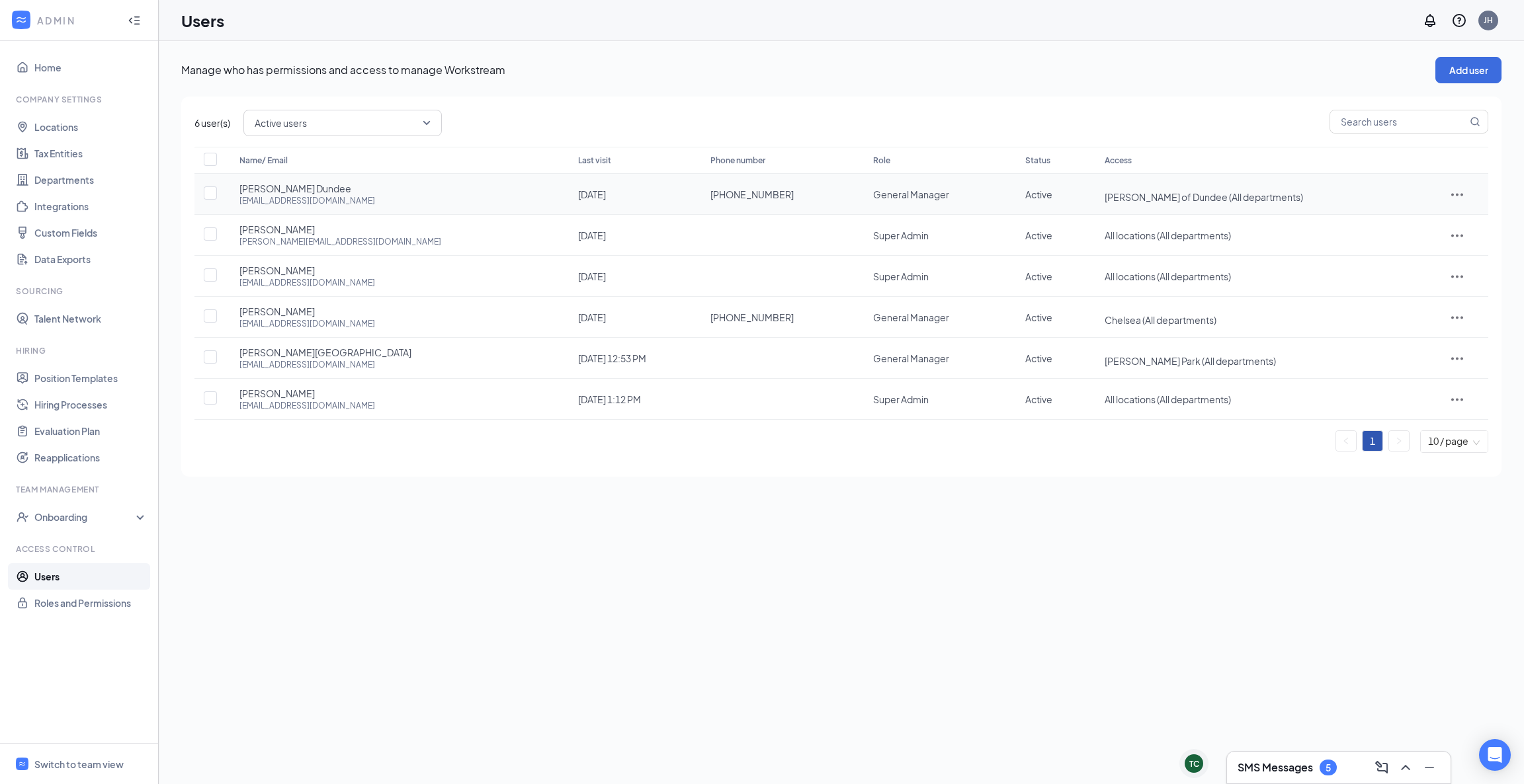
click at [1449, 188] on icon "ActionsIcon" at bounding box center [1457, 195] width 16 height 16
click at [1412, 213] on li "Edit user" at bounding box center [1423, 221] width 103 height 31
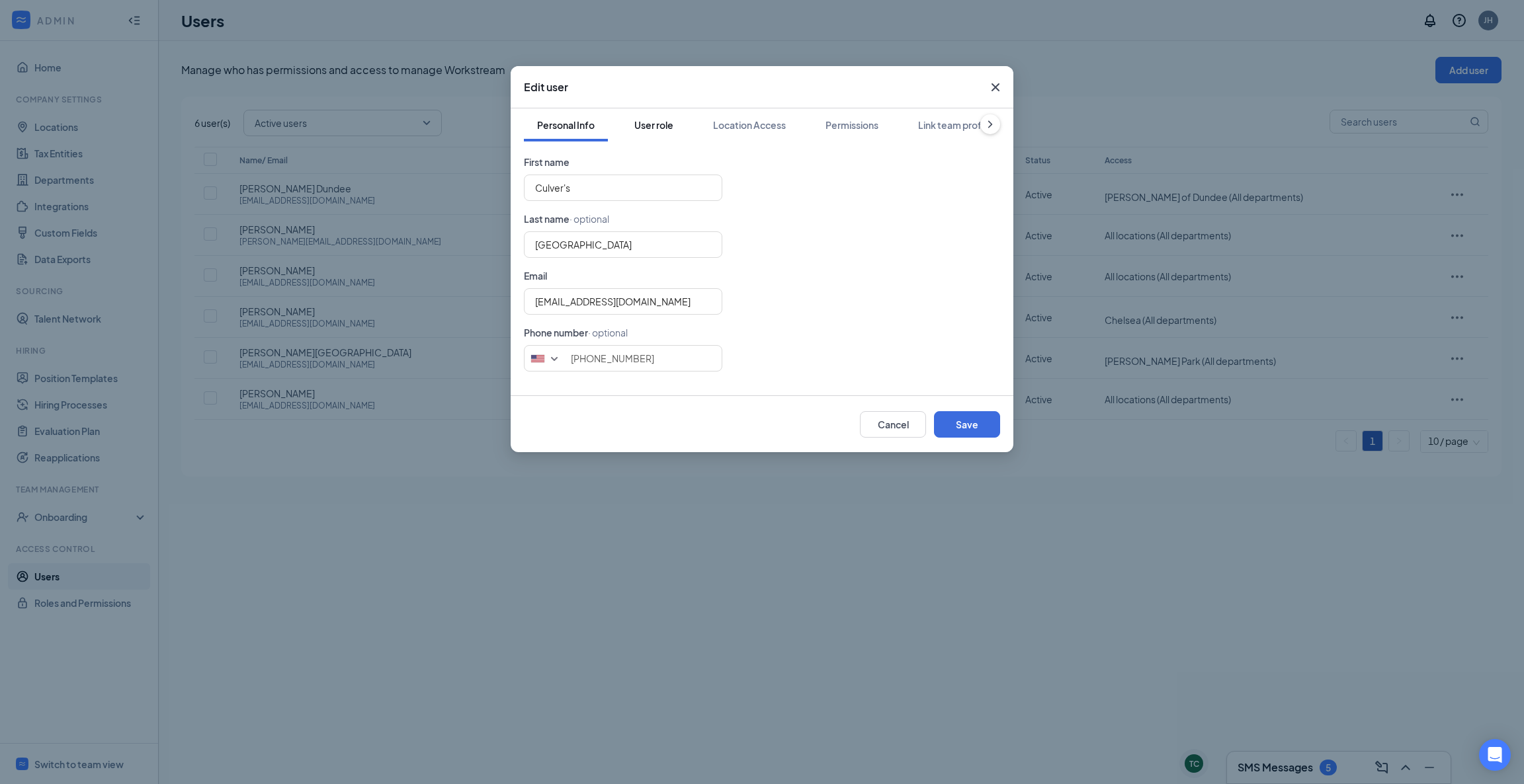
click at [665, 121] on div "User role" at bounding box center [654, 124] width 39 height 13
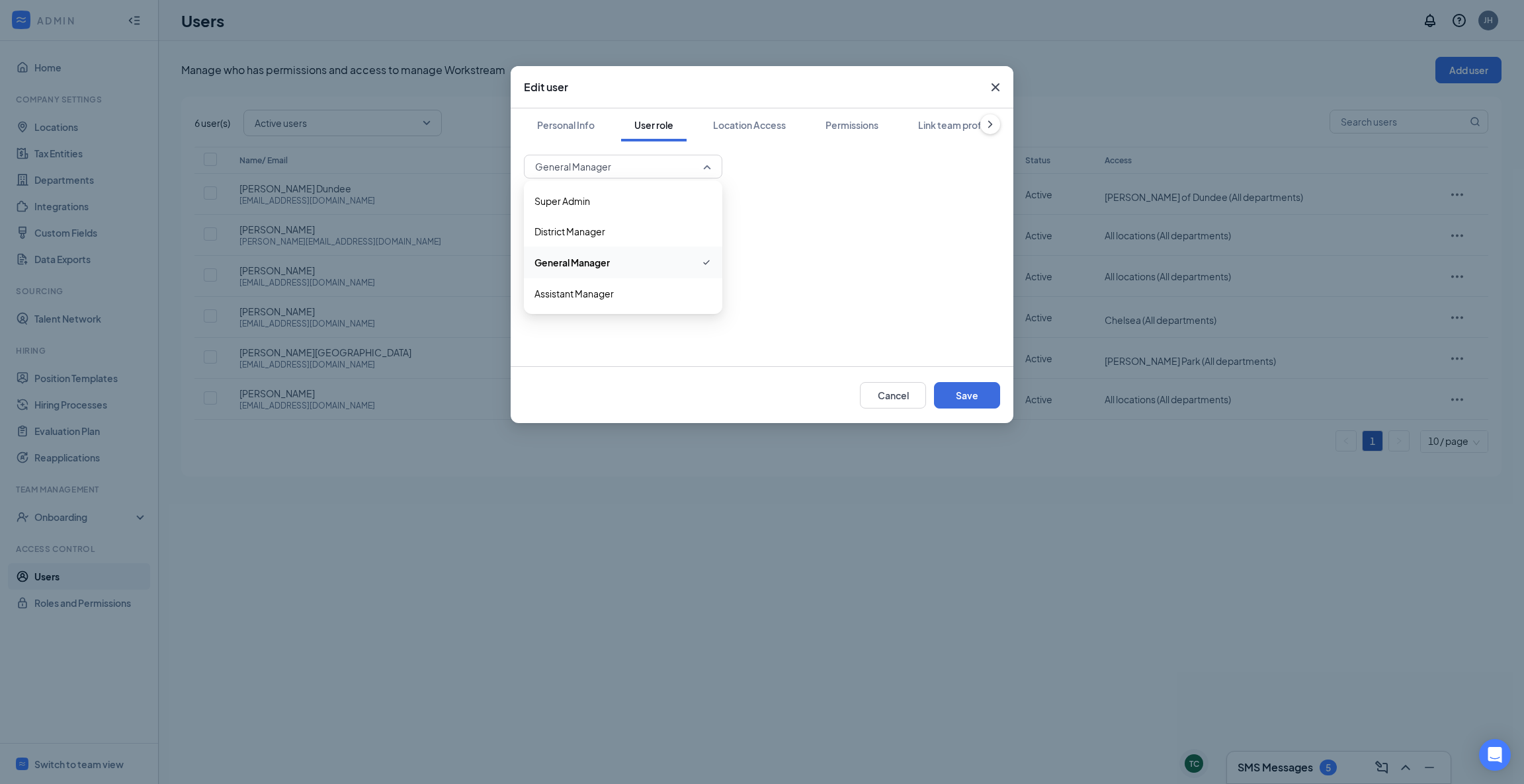
click at [708, 164] on span "General Manager" at bounding box center [623, 166] width 176 height 20
click at [747, 125] on div "Location Access" at bounding box center [749, 124] width 73 height 13
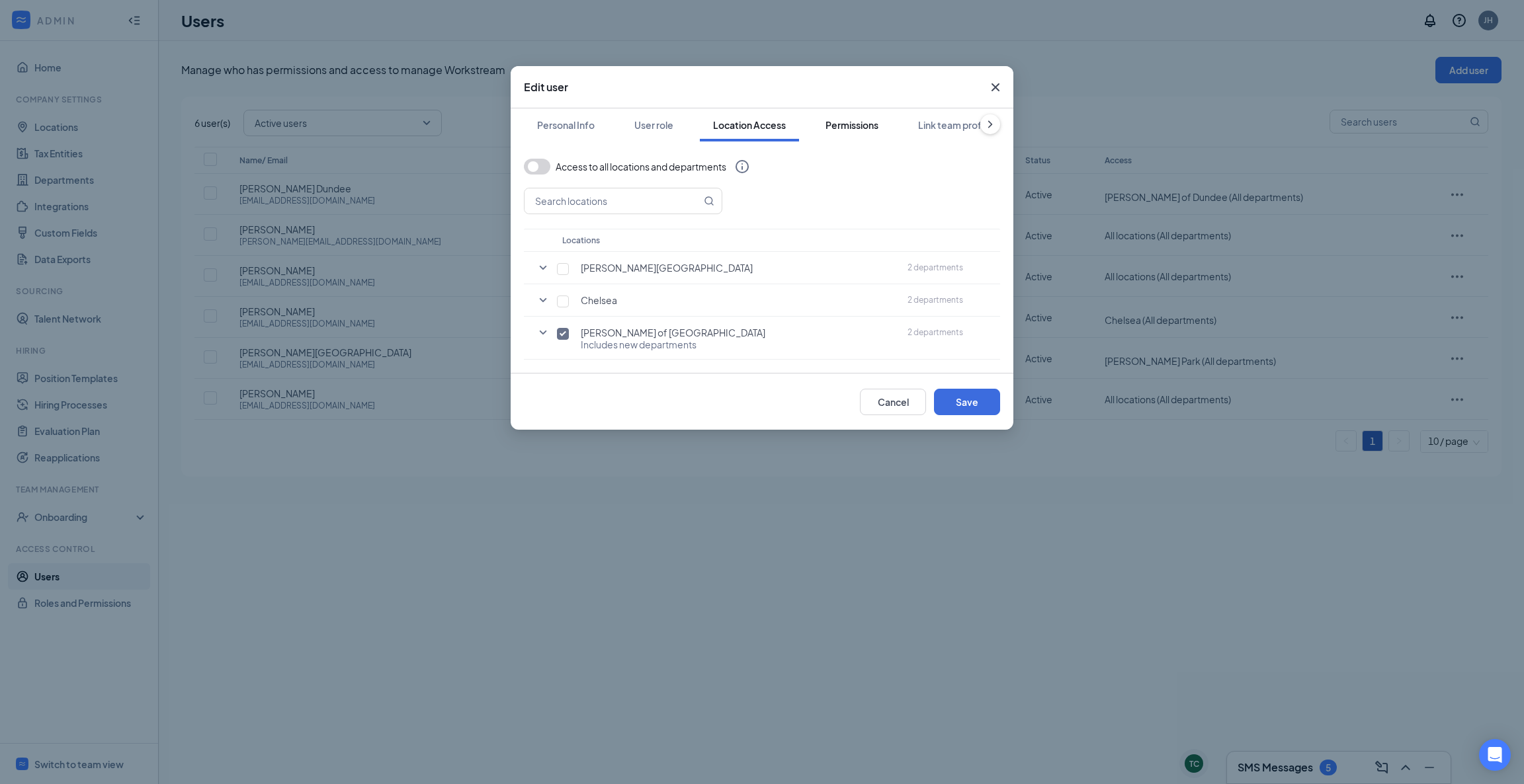
click at [842, 118] on div "Permissions" at bounding box center [851, 124] width 53 height 13
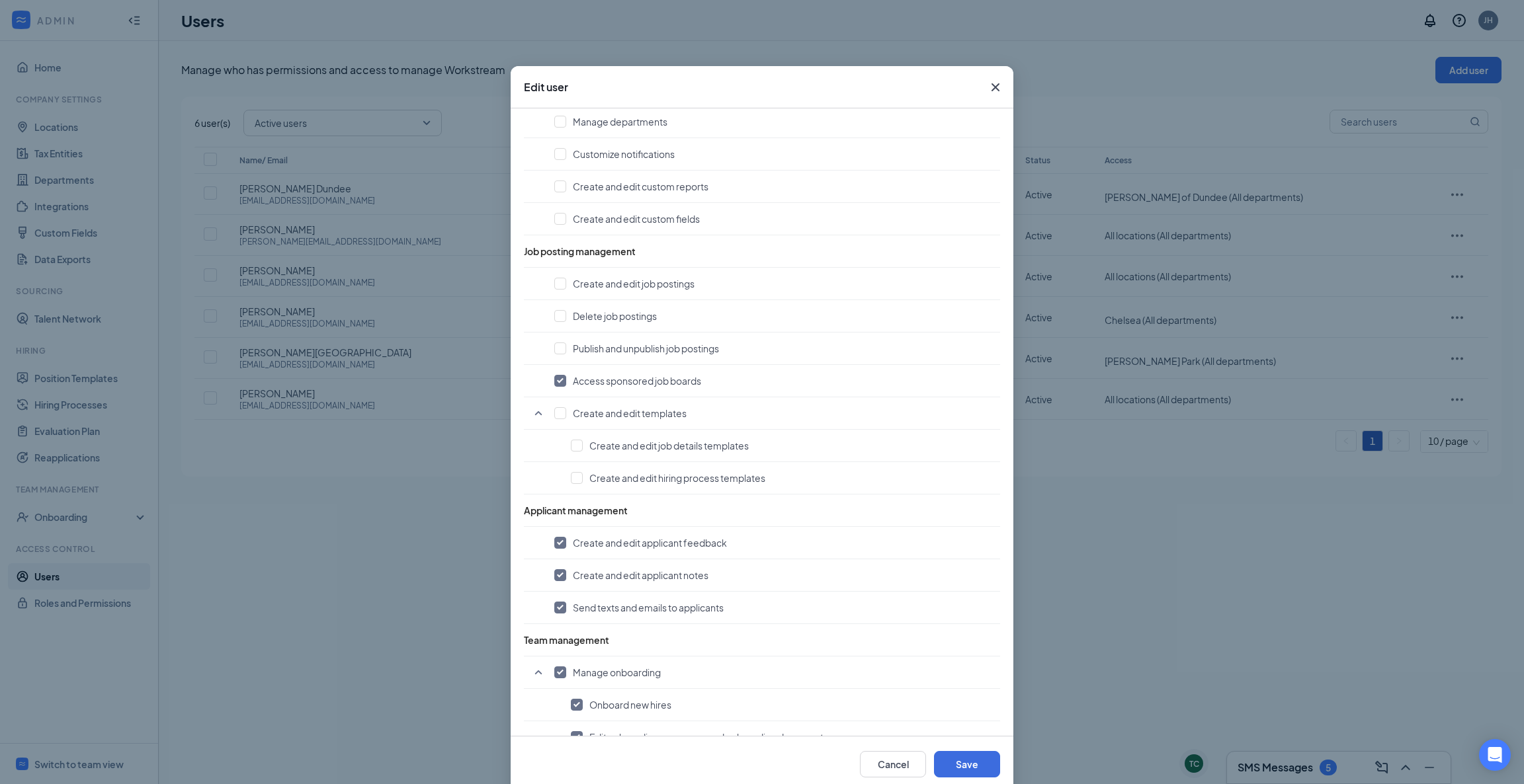
scroll to position [414, 0]
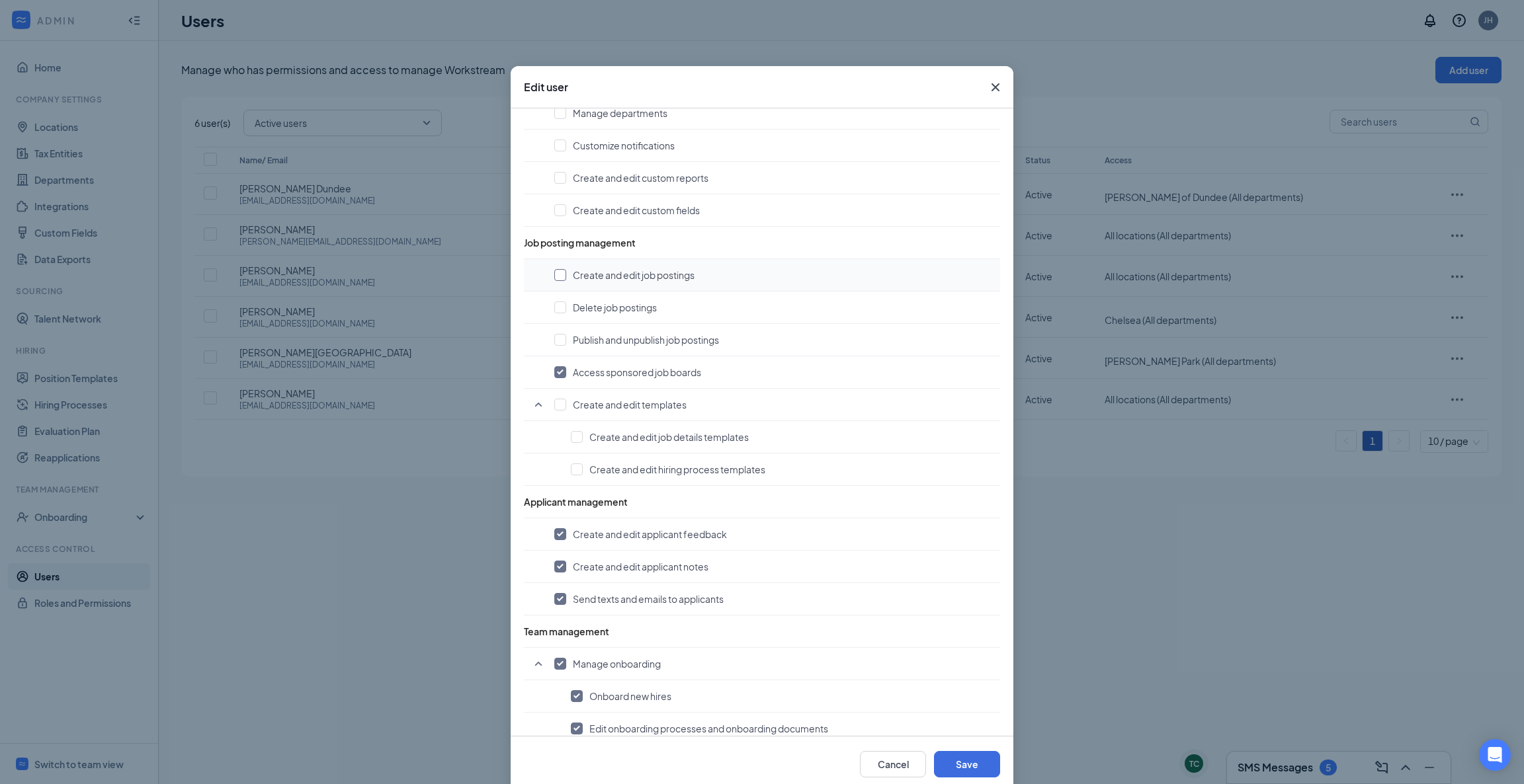
click at [554, 276] on input "checkbox" at bounding box center [560, 274] width 12 height 12
checkbox input "true"
click at [554, 302] on label at bounding box center [560, 307] width 12 height 13
click at [554, 302] on input "checkbox" at bounding box center [560, 307] width 12 height 12
click at [554, 306] on input "checkbox" at bounding box center [560, 307] width 12 height 12
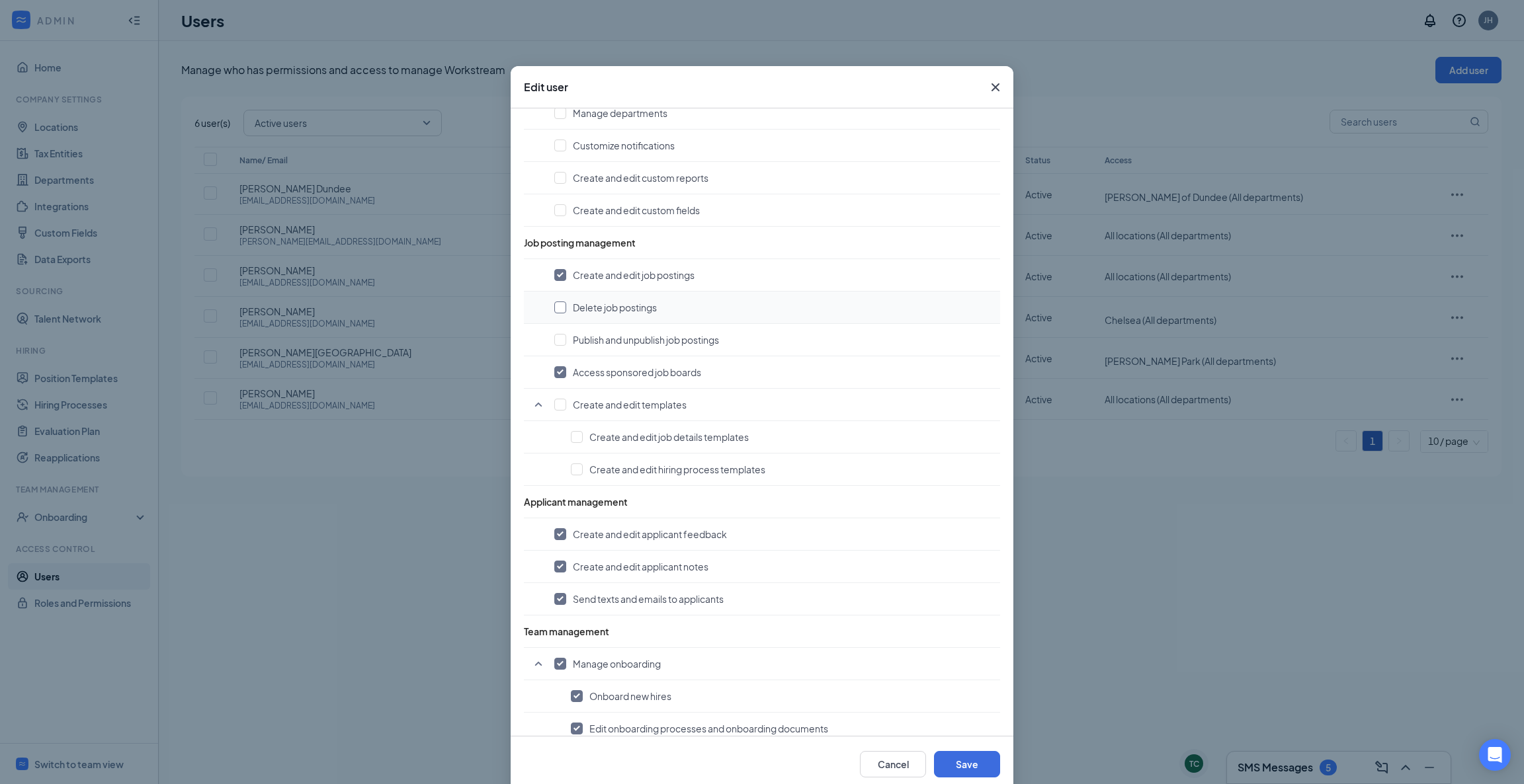
checkbox input "true"
click at [554, 336] on input "checkbox" at bounding box center [560, 340] width 12 height 12
checkbox input "true"
click at [554, 404] on input "checkbox" at bounding box center [560, 404] width 12 height 12
checkbox input "true"
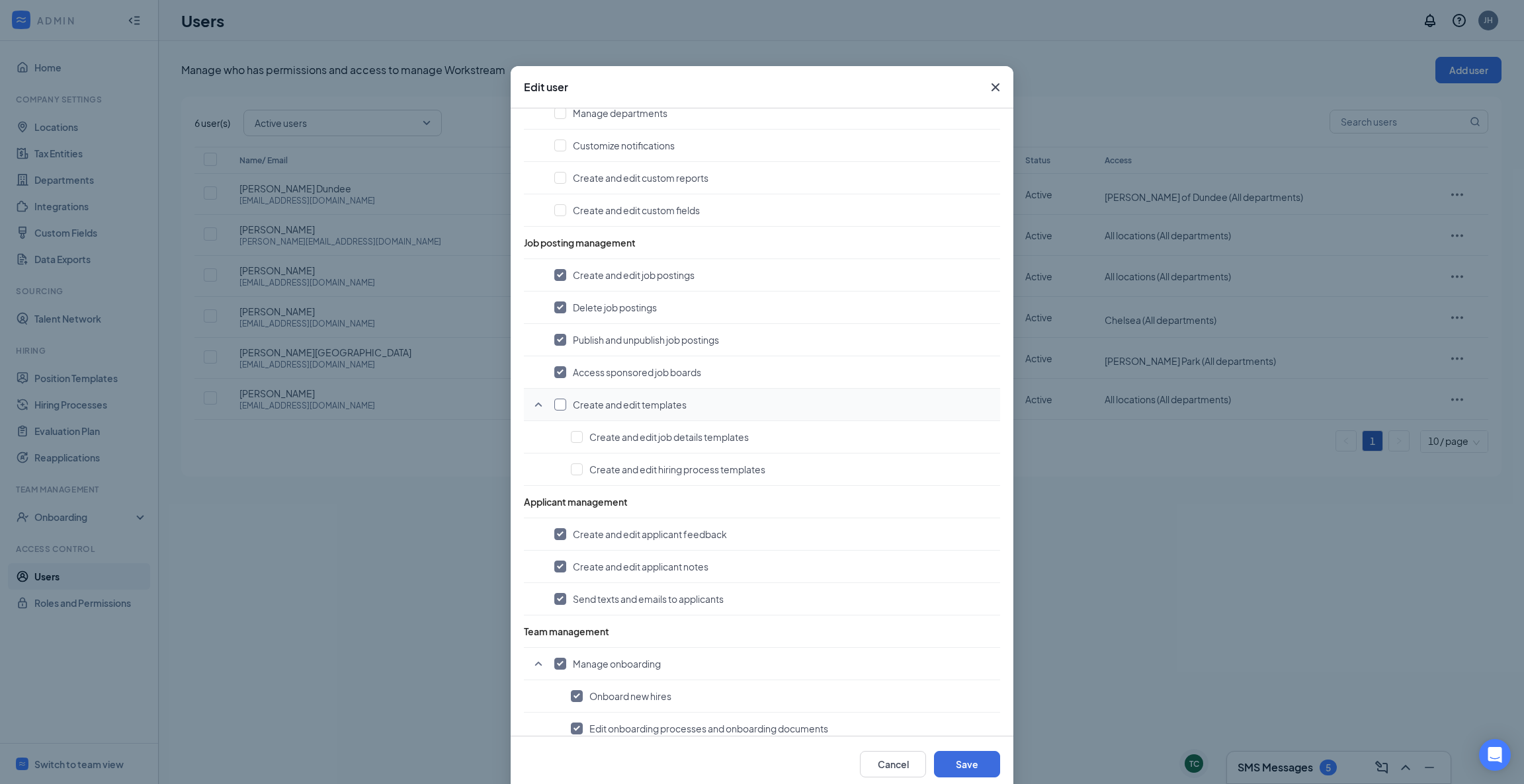
checkbox input "true"
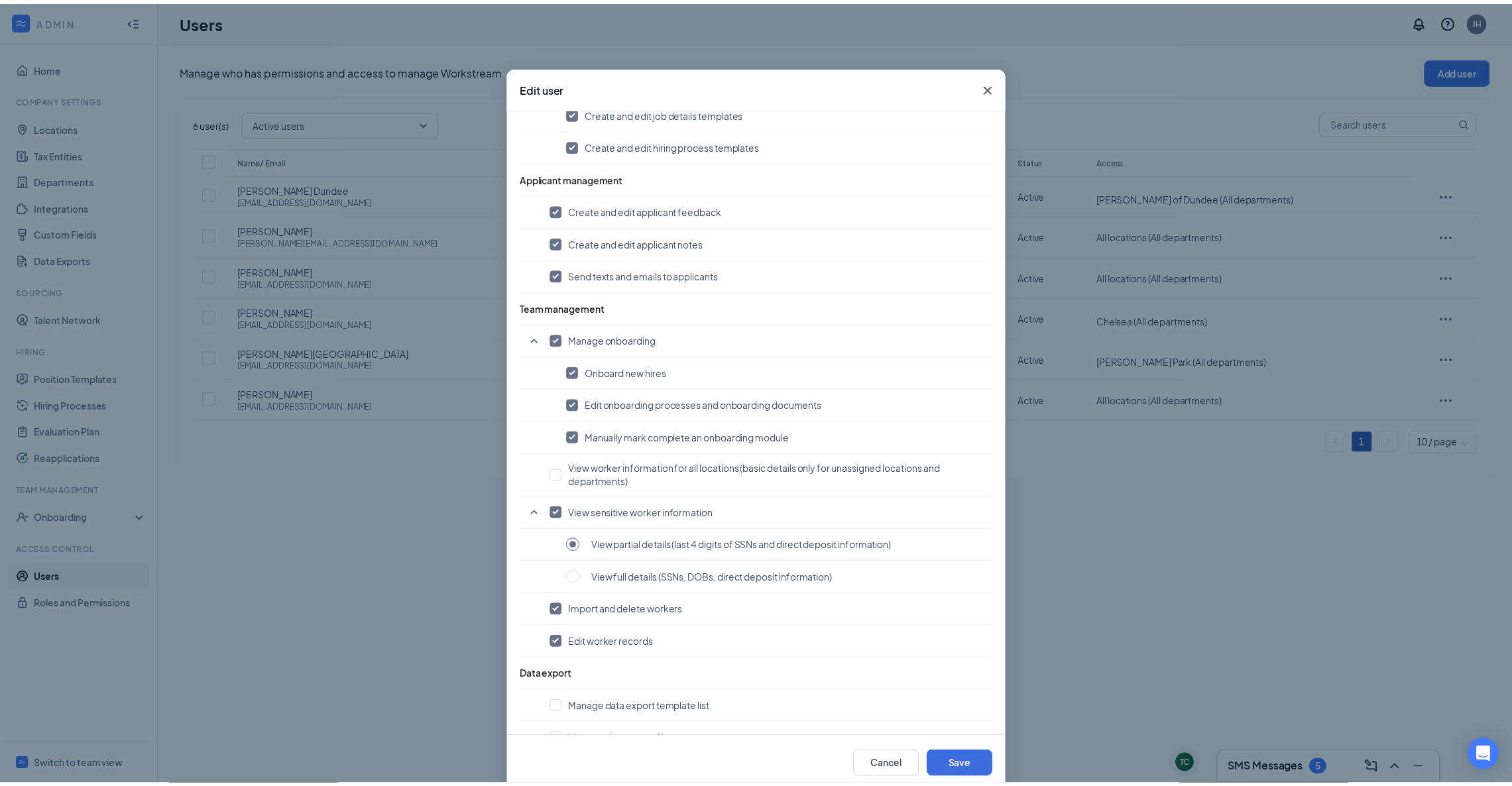
scroll to position [777, 0]
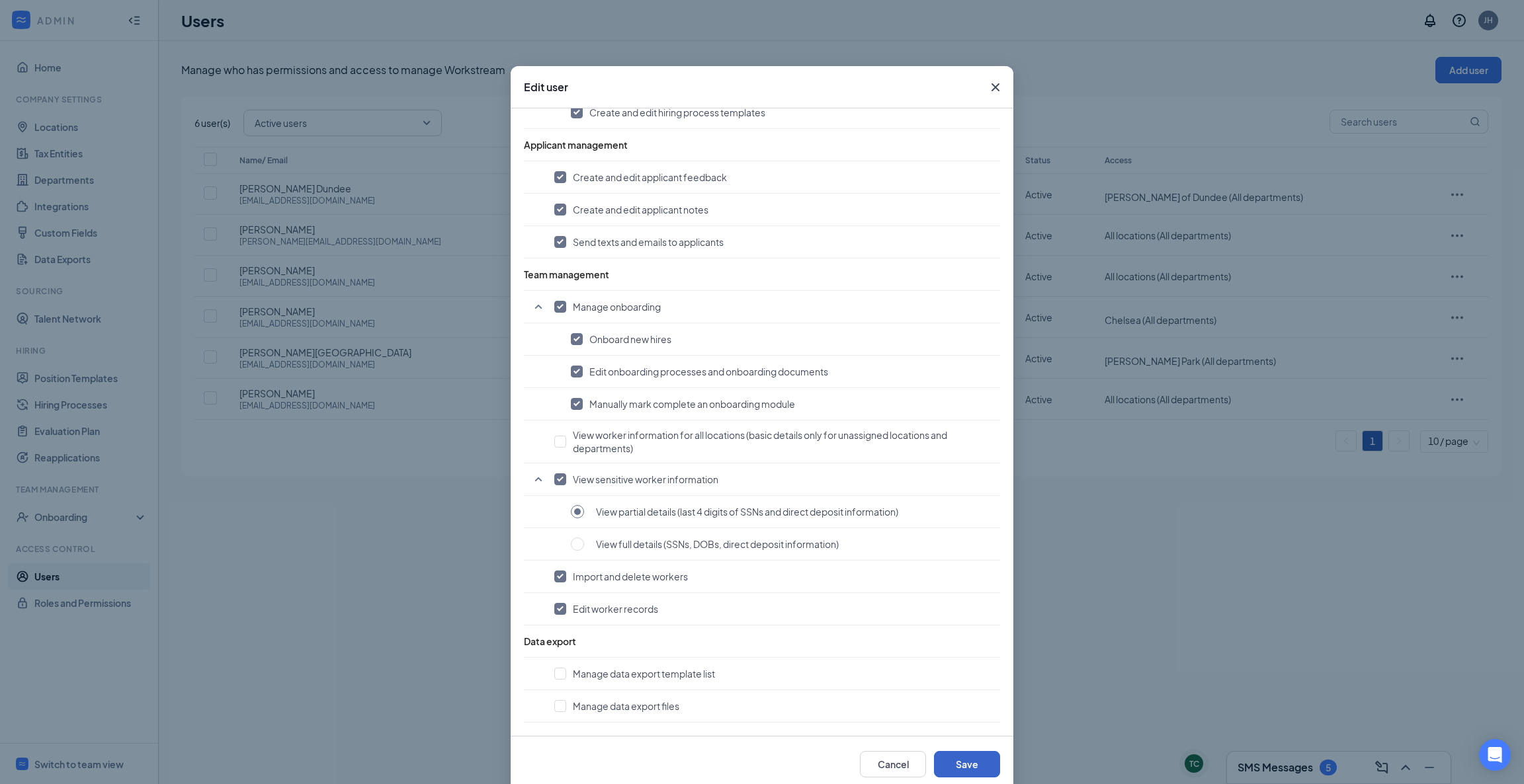
click at [959, 761] on button "Save" at bounding box center [967, 764] width 66 height 27
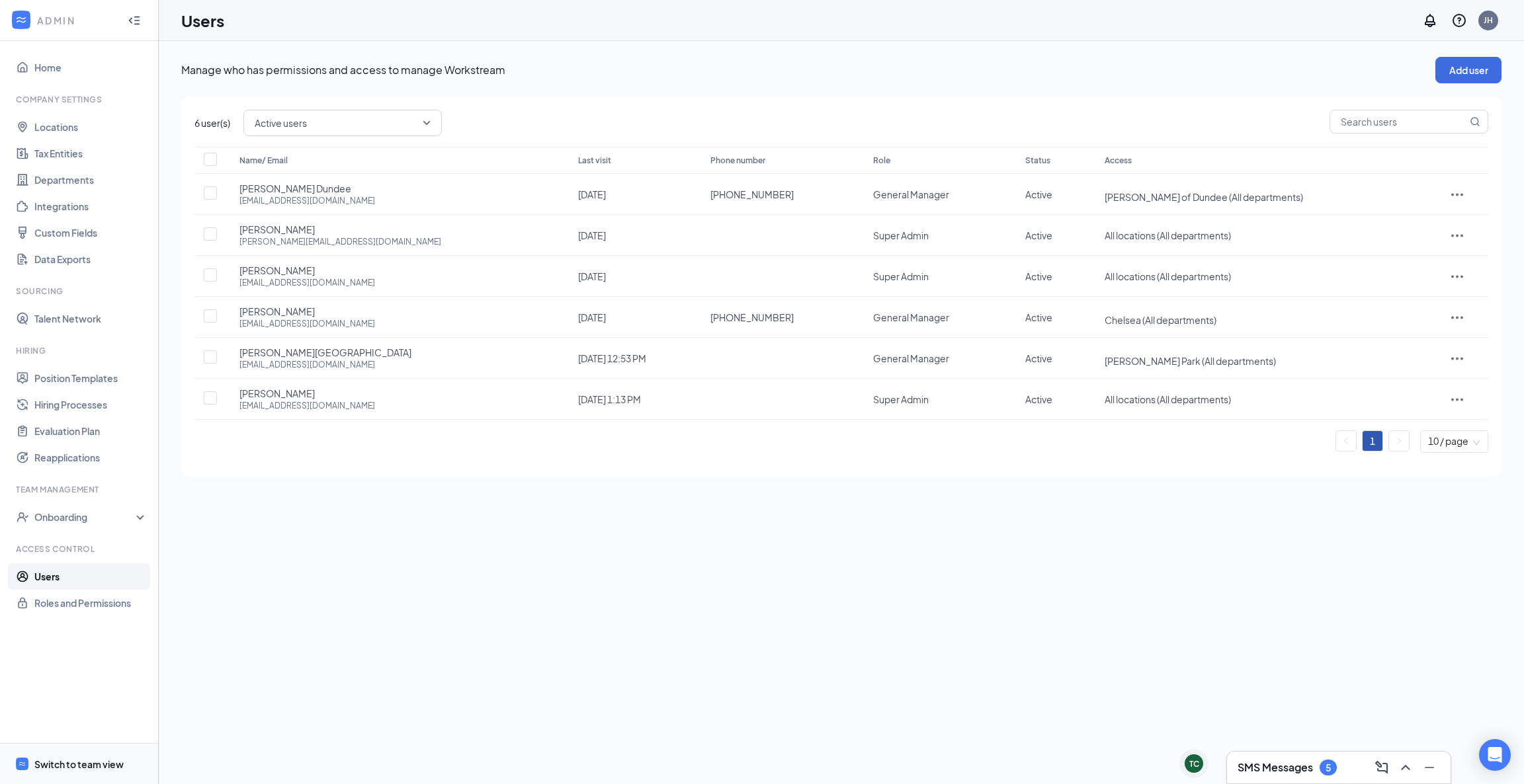
click at [76, 757] on div "Switch to team view" at bounding box center [79, 764] width 89 height 13
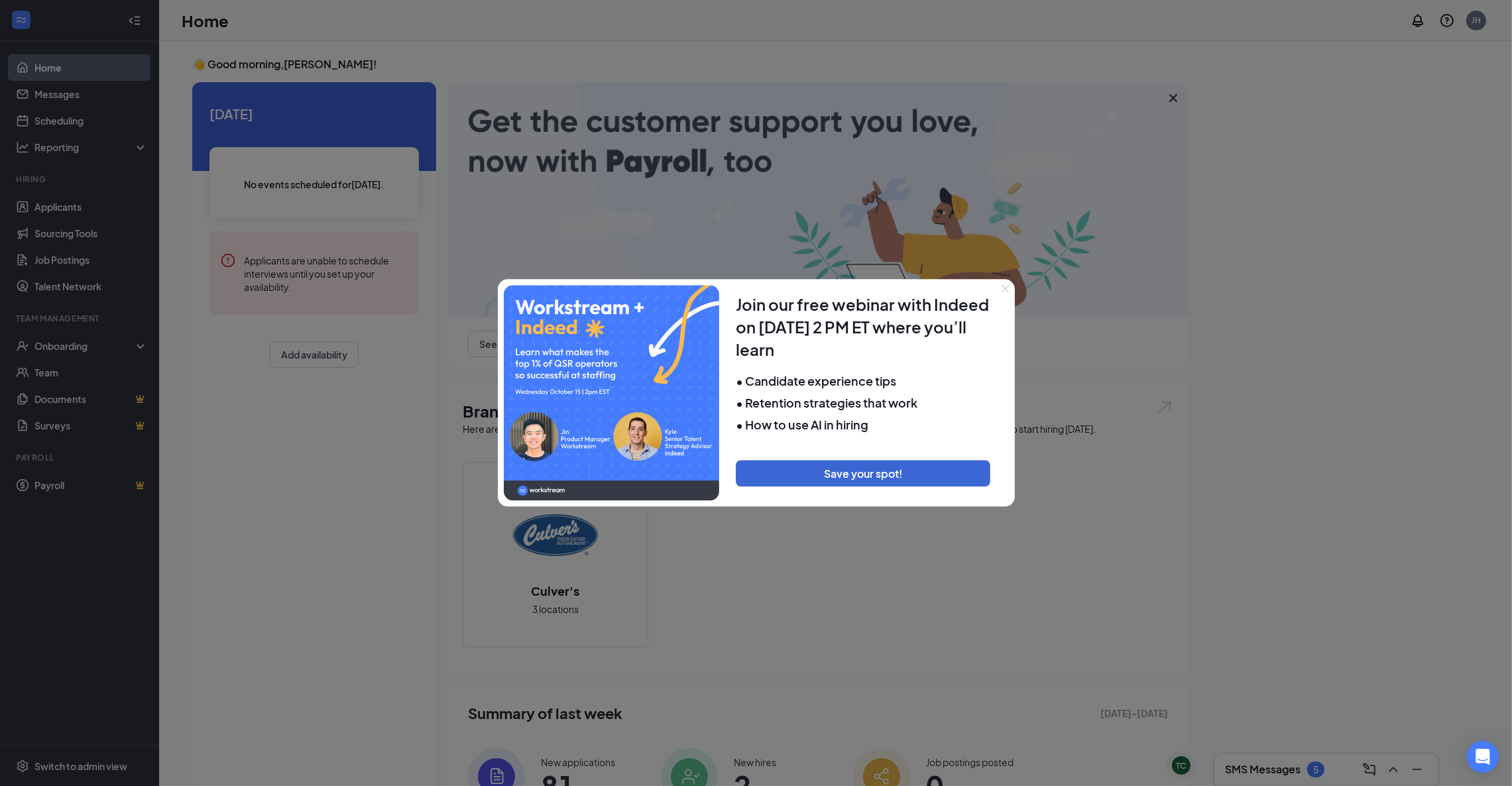
click at [1004, 284] on button "Close" at bounding box center [1005, 288] width 18 height 18
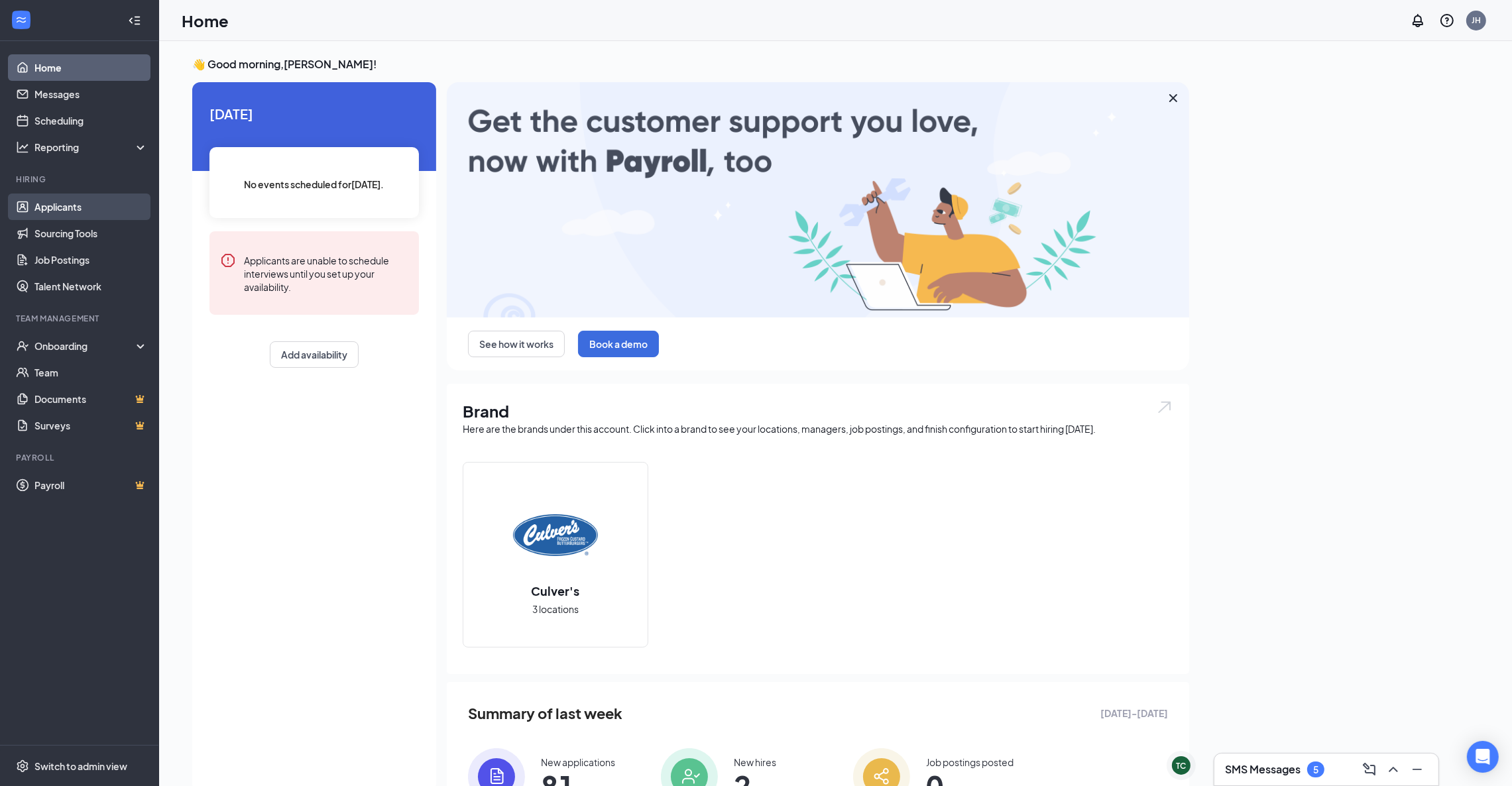
click at [63, 209] on link "Applicants" at bounding box center [91, 207] width 113 height 27
